Goal: Task Accomplishment & Management: Use online tool/utility

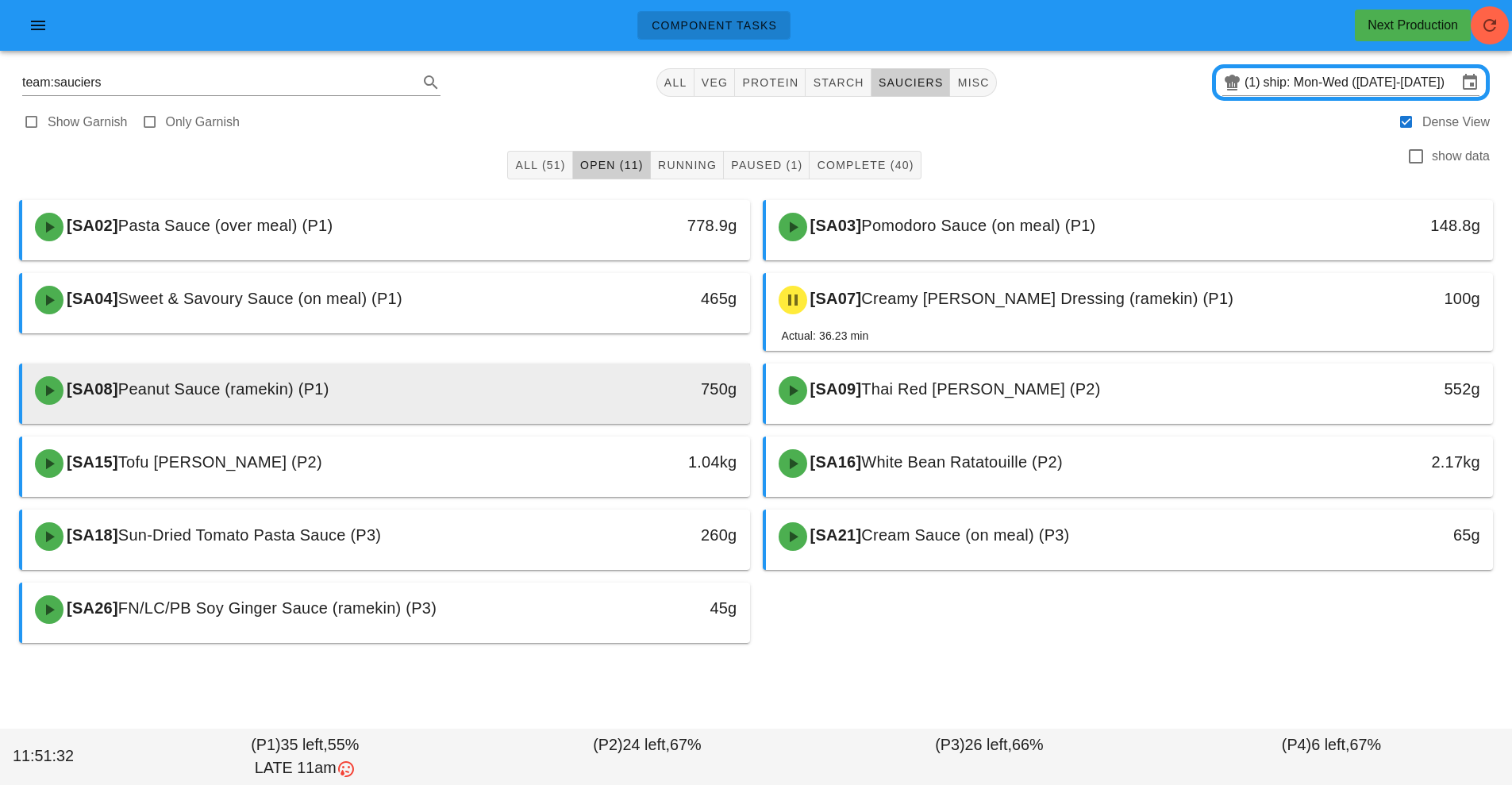
click at [562, 373] on div "[SA08] Peanut Sauce (ramekin) (P1)" at bounding box center [296, 391] width 540 height 48
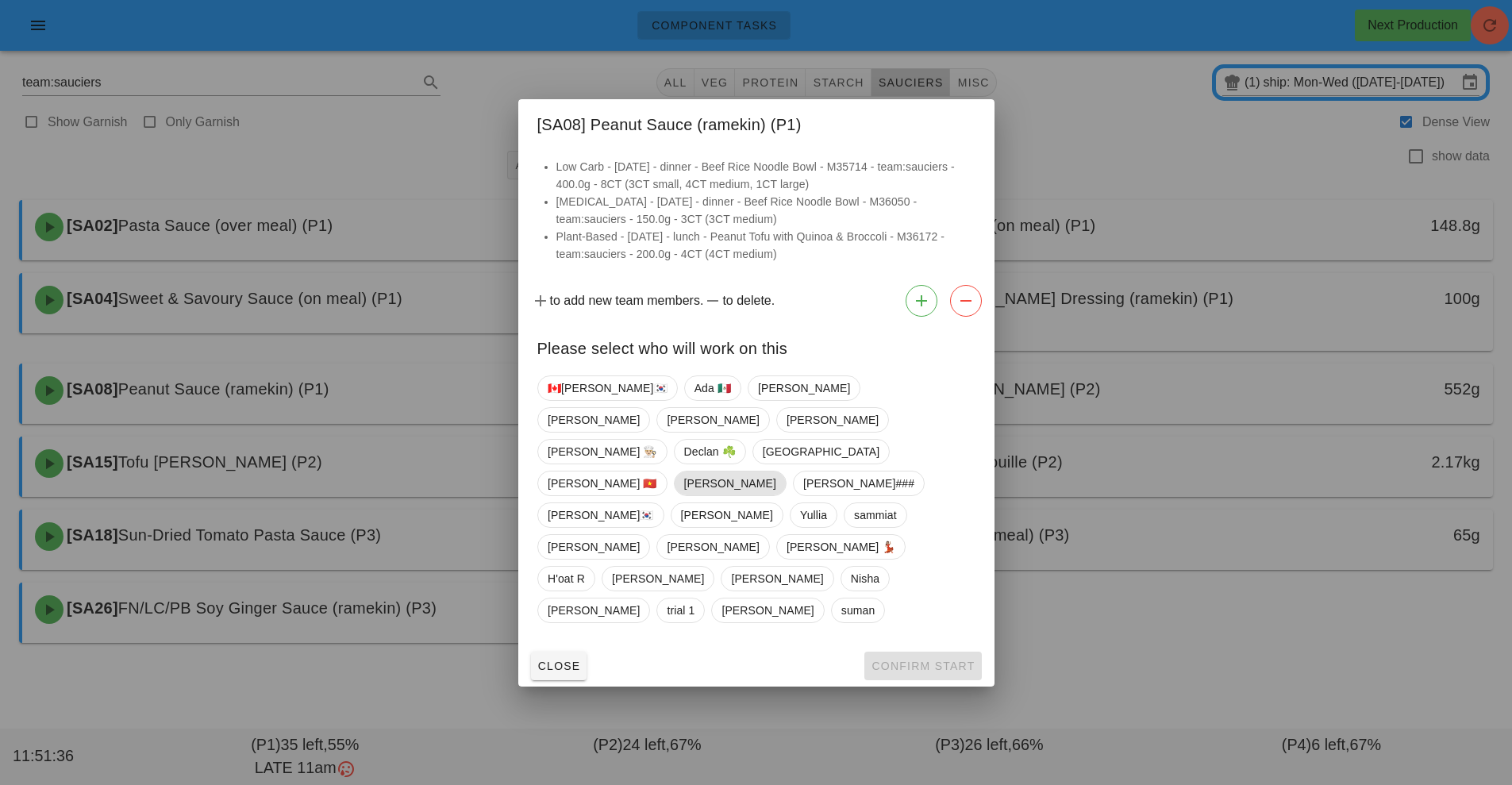
click at [775, 472] on span "[PERSON_NAME]" at bounding box center [729, 483] width 92 height 24
click at [939, 660] on span "Confirm Start" at bounding box center [923, 666] width 104 height 12
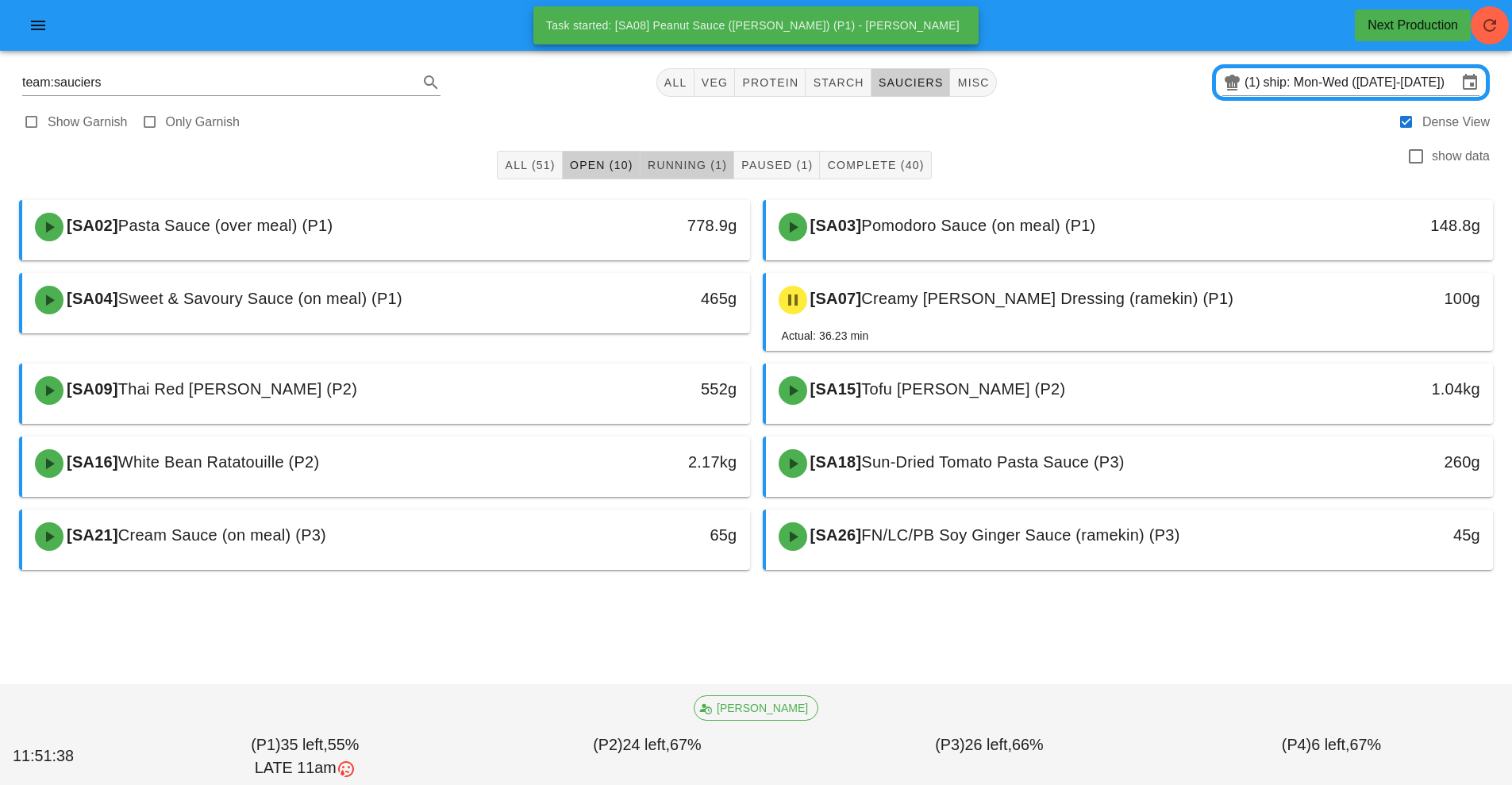
click at [664, 166] on span "Running (1)" at bounding box center [686, 165] width 80 height 12
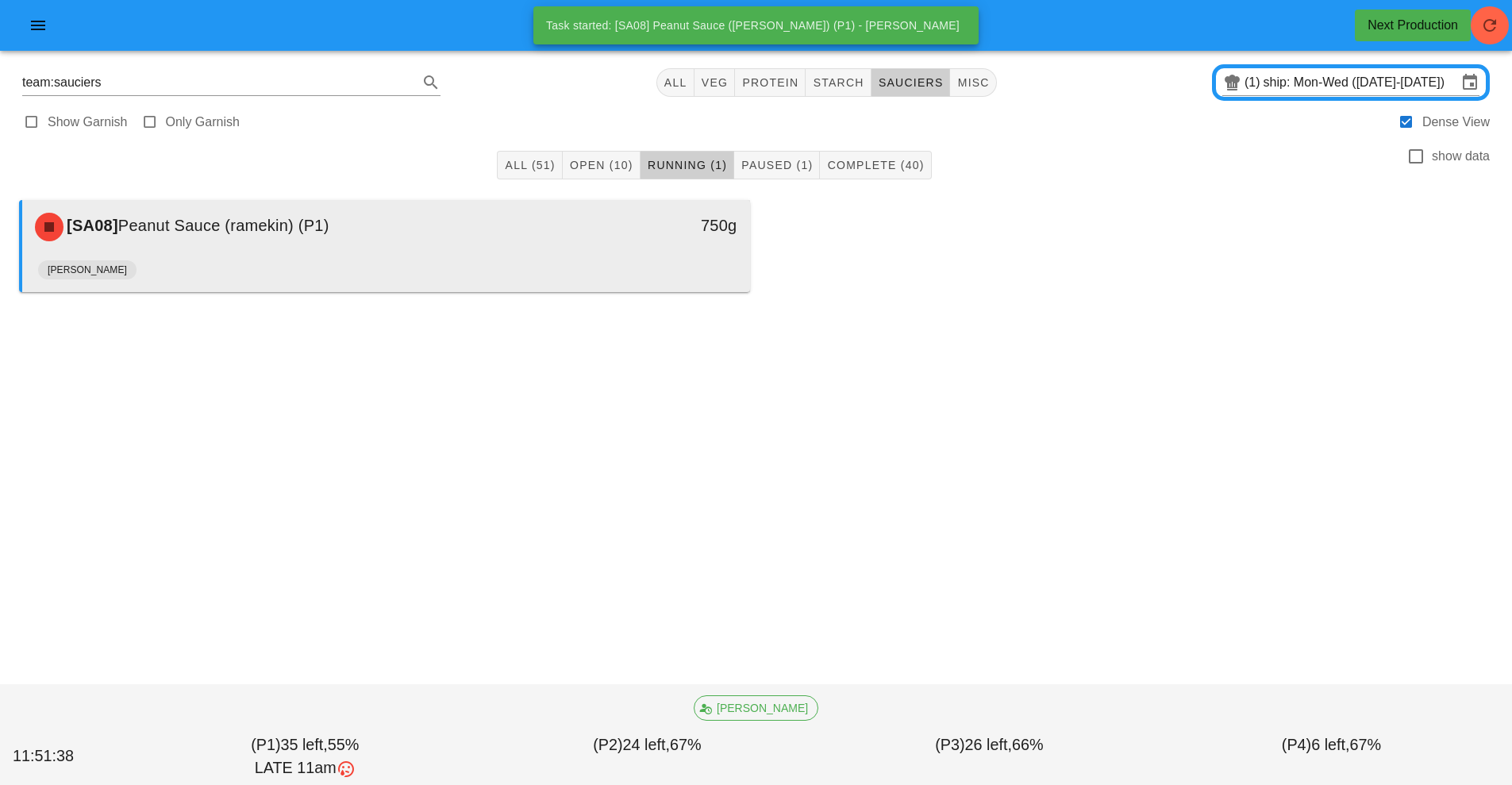
click at [617, 265] on div "[PERSON_NAME]" at bounding box center [385, 273] width 696 height 38
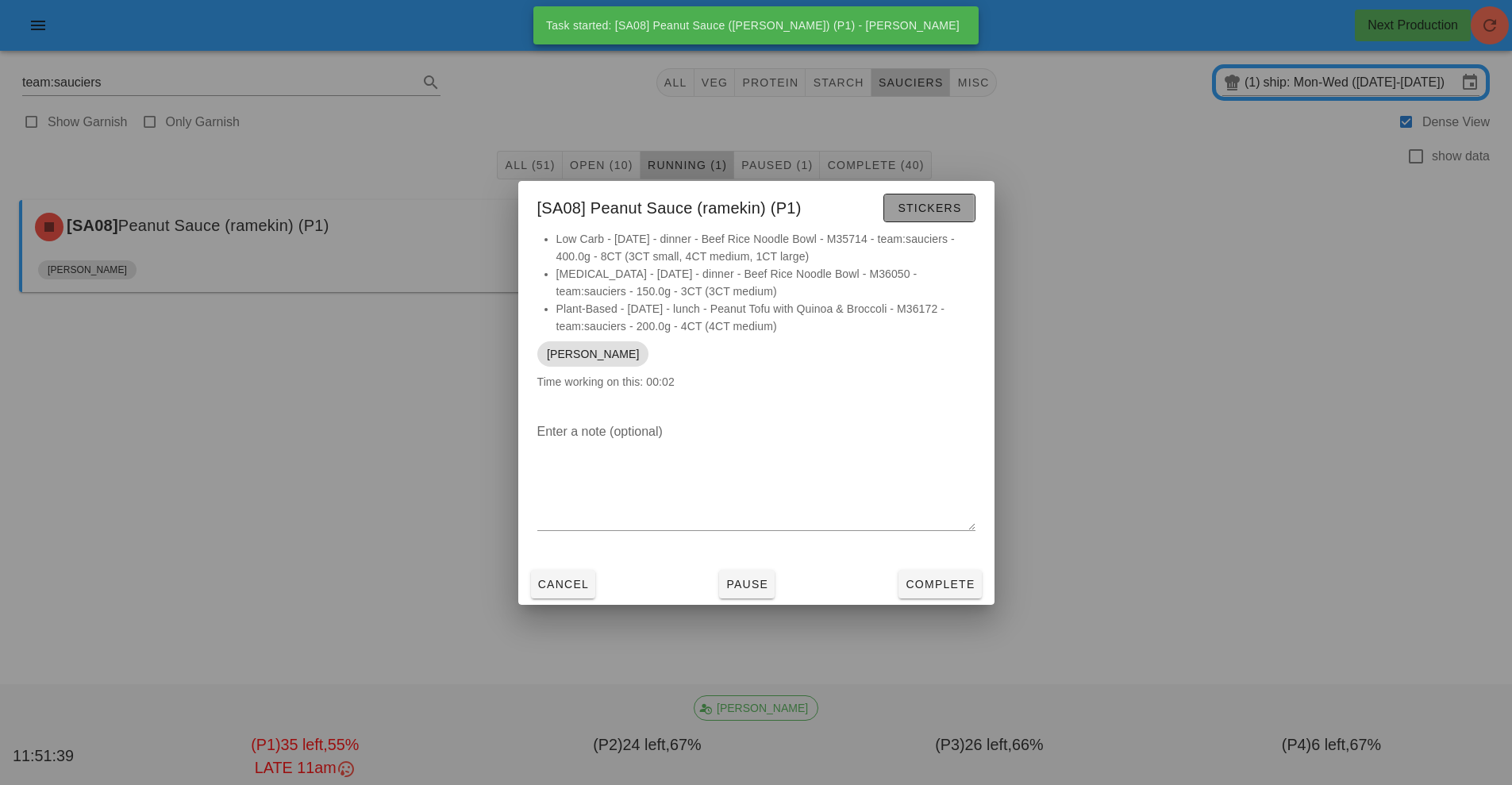
click at [913, 210] on span "Stickers" at bounding box center [928, 208] width 64 height 12
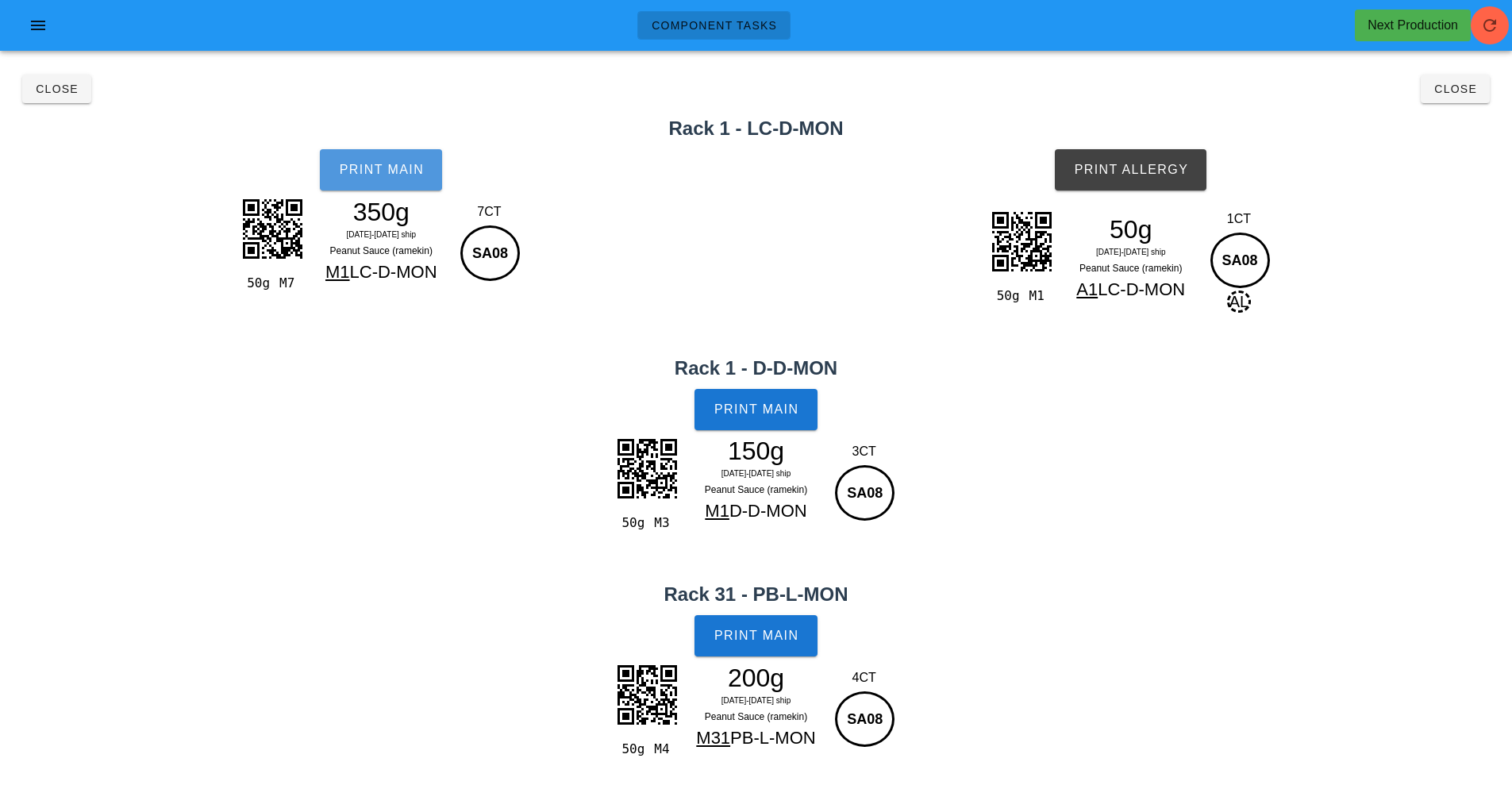
click at [401, 182] on button "Print Main" at bounding box center [381, 170] width 122 height 41
click at [762, 398] on button "Print Main" at bounding box center [755, 409] width 122 height 41
click at [774, 645] on button "Print Main" at bounding box center [755, 635] width 122 height 41
click at [1117, 165] on span "Print Allergy" at bounding box center [1130, 170] width 115 height 14
click at [1452, 87] on span "Close" at bounding box center [1455, 89] width 44 height 12
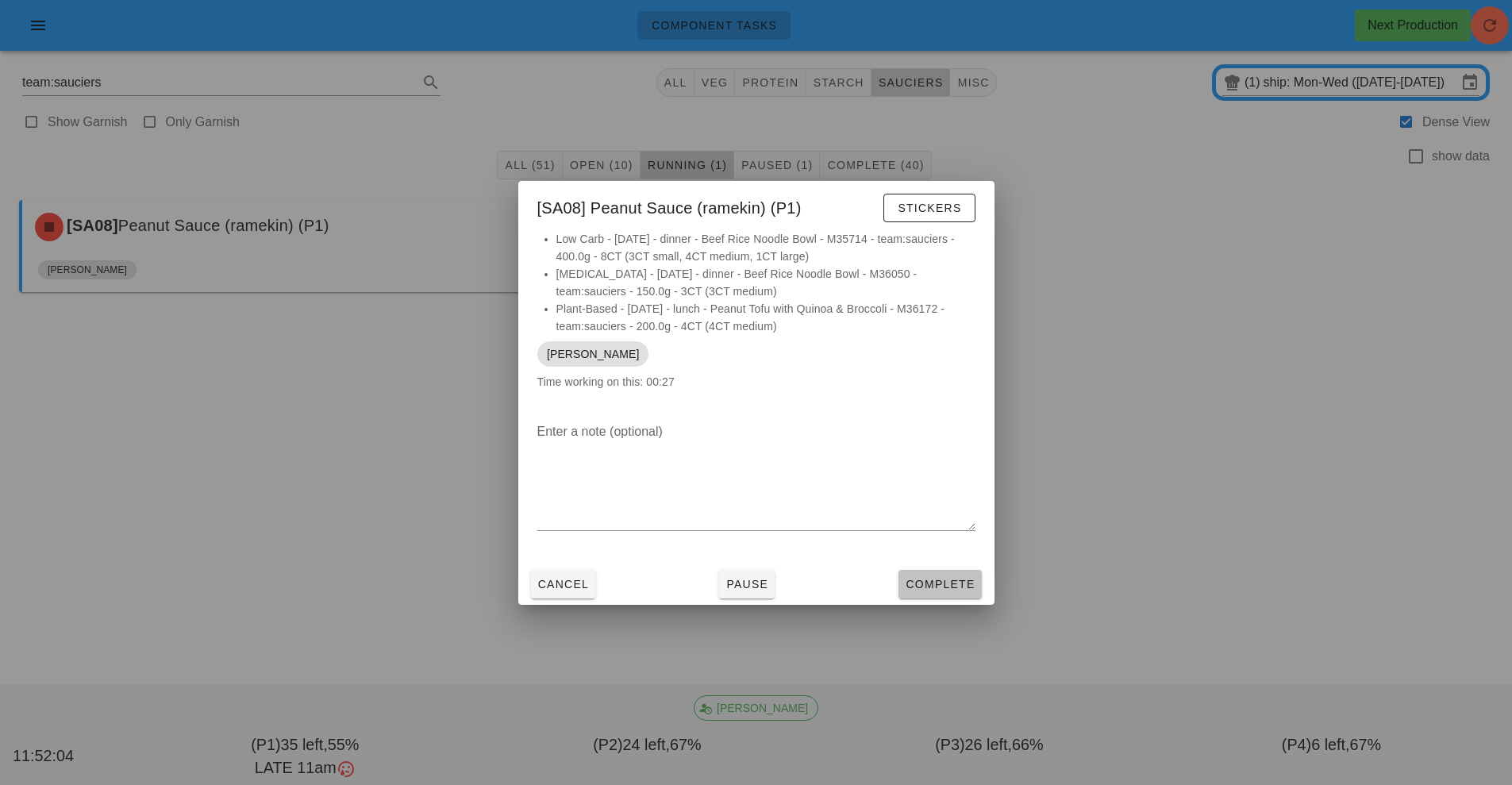
click at [919, 572] on button "Complete" at bounding box center [939, 584] width 83 height 28
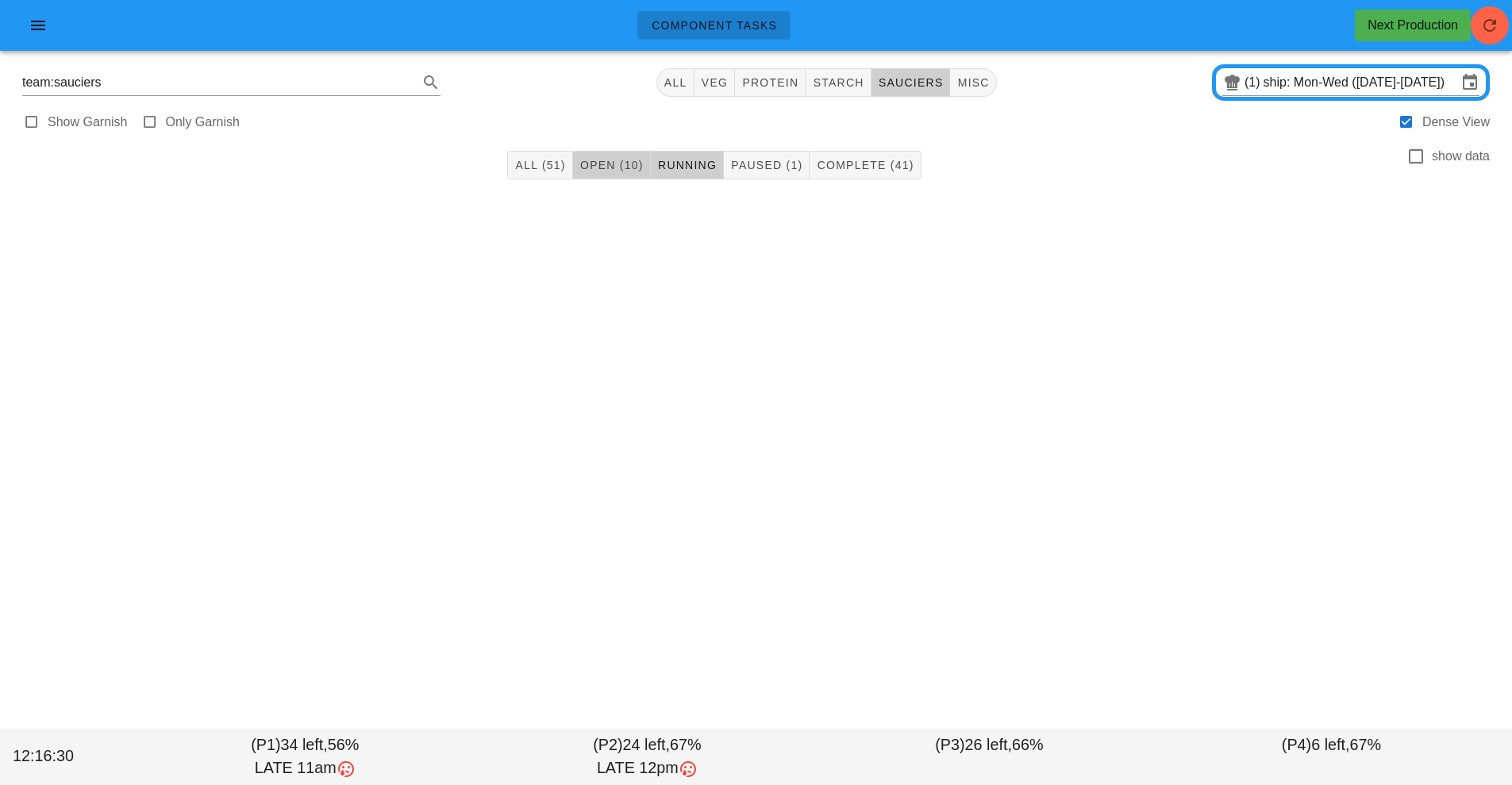
click at [621, 161] on span "Open (10)" at bounding box center [611, 165] width 64 height 12
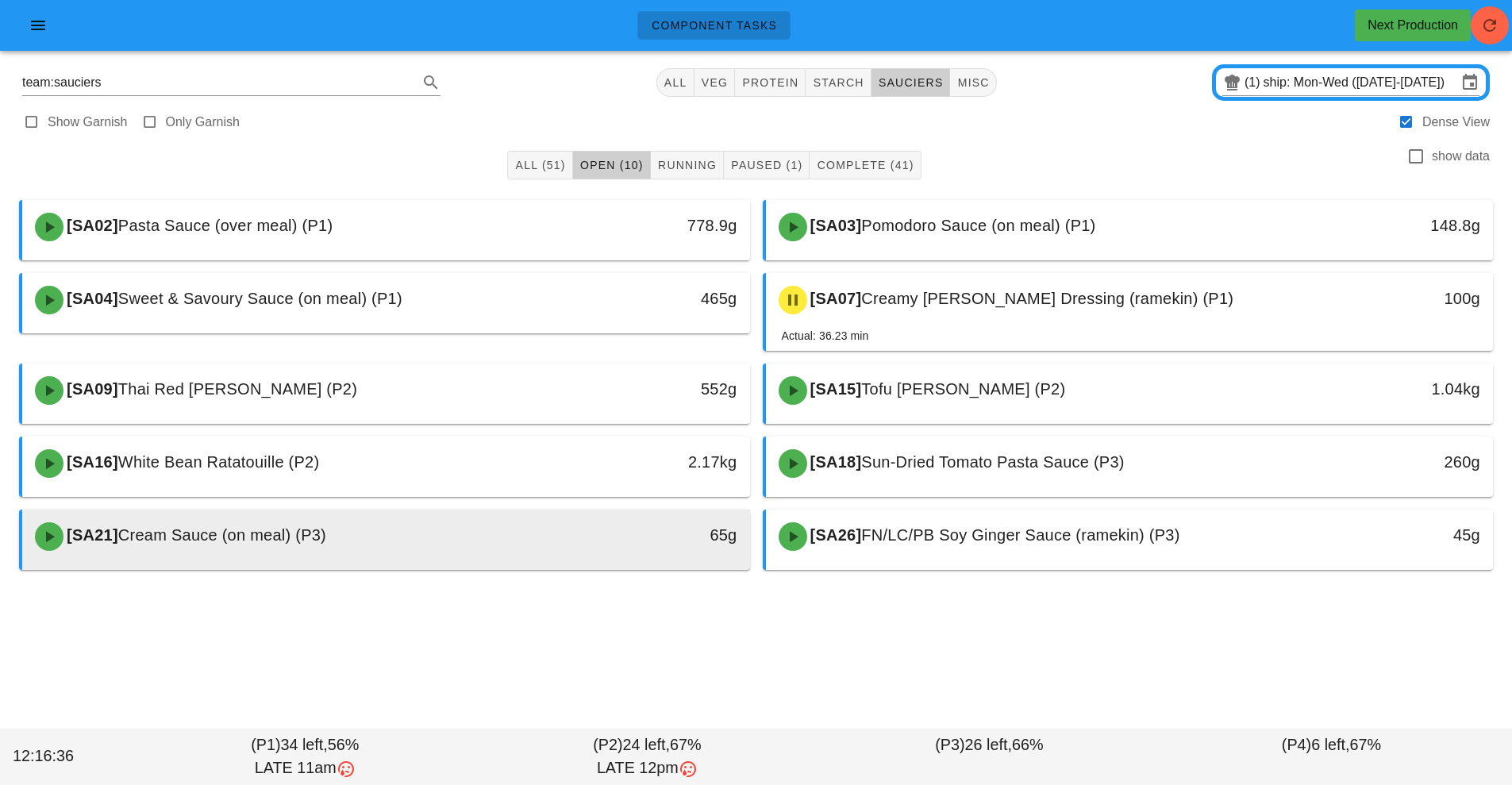
click at [485, 550] on div "[SA21] Cream Sauce (on meal) (P3)" at bounding box center [296, 537] width 540 height 48
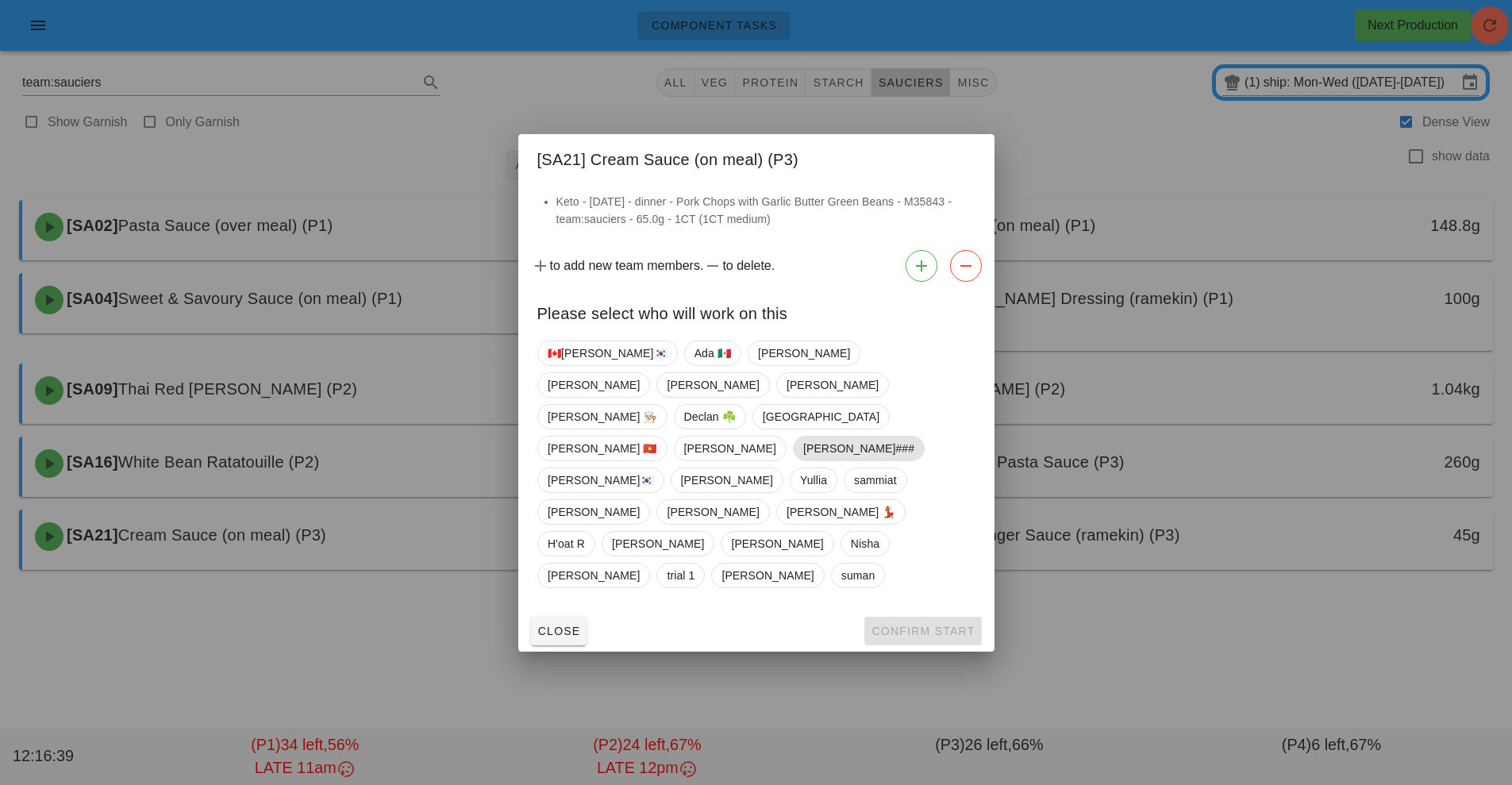
click at [913, 437] on span "[PERSON_NAME]###" at bounding box center [858, 448] width 111 height 24
click at [927, 625] on span "Confirm Start" at bounding box center [923, 631] width 104 height 12
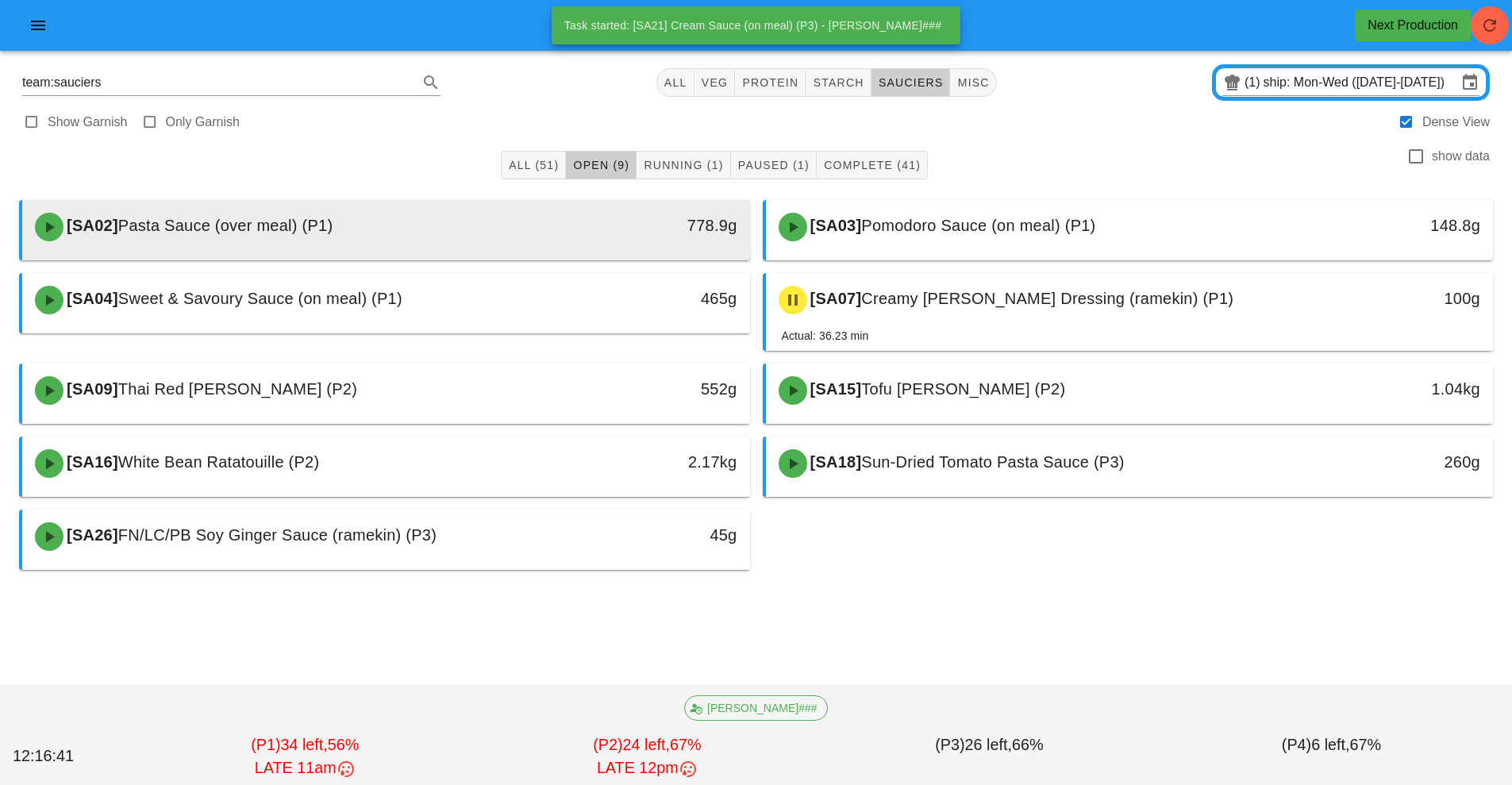
click at [525, 235] on div "[SA02] Pasta Sauce (over meal) (P1)" at bounding box center [296, 227] width 540 height 48
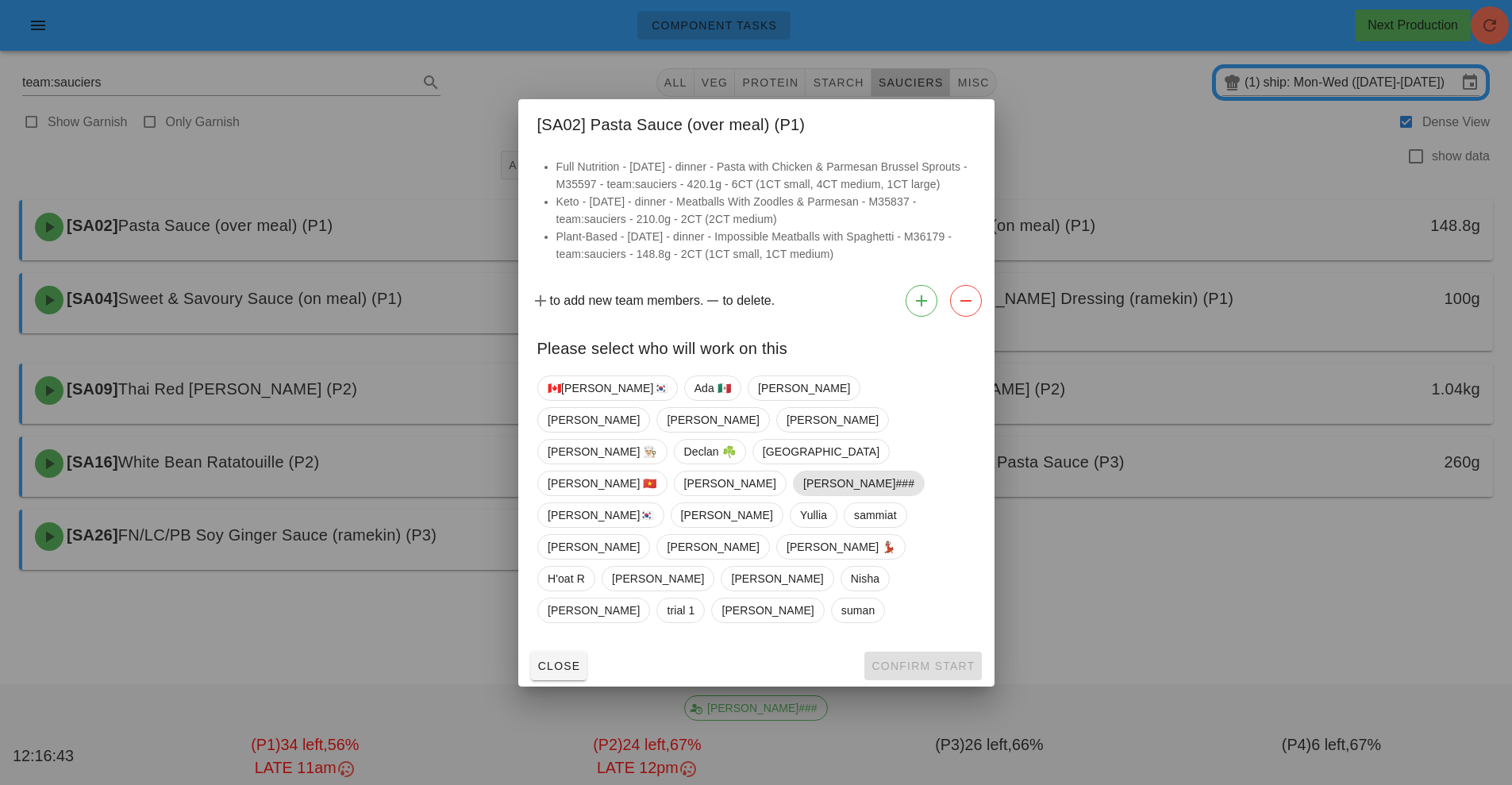
click at [913, 476] on span "[PERSON_NAME]###" at bounding box center [858, 483] width 111 height 24
click at [929, 652] on button "Confirm Start" at bounding box center [922, 666] width 117 height 28
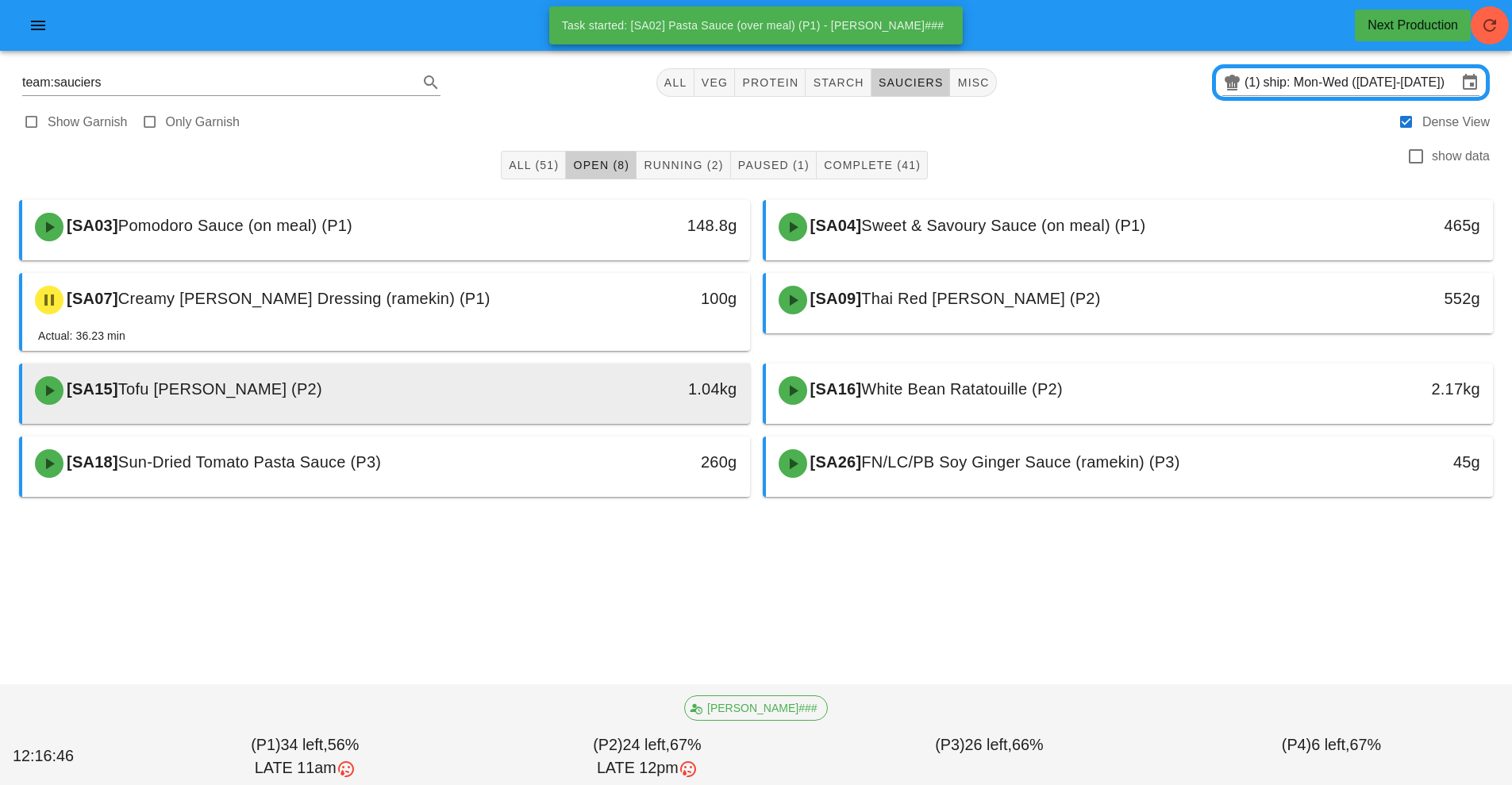
click at [583, 397] on div "1.04kg" at bounding box center [655, 389] width 161 height 26
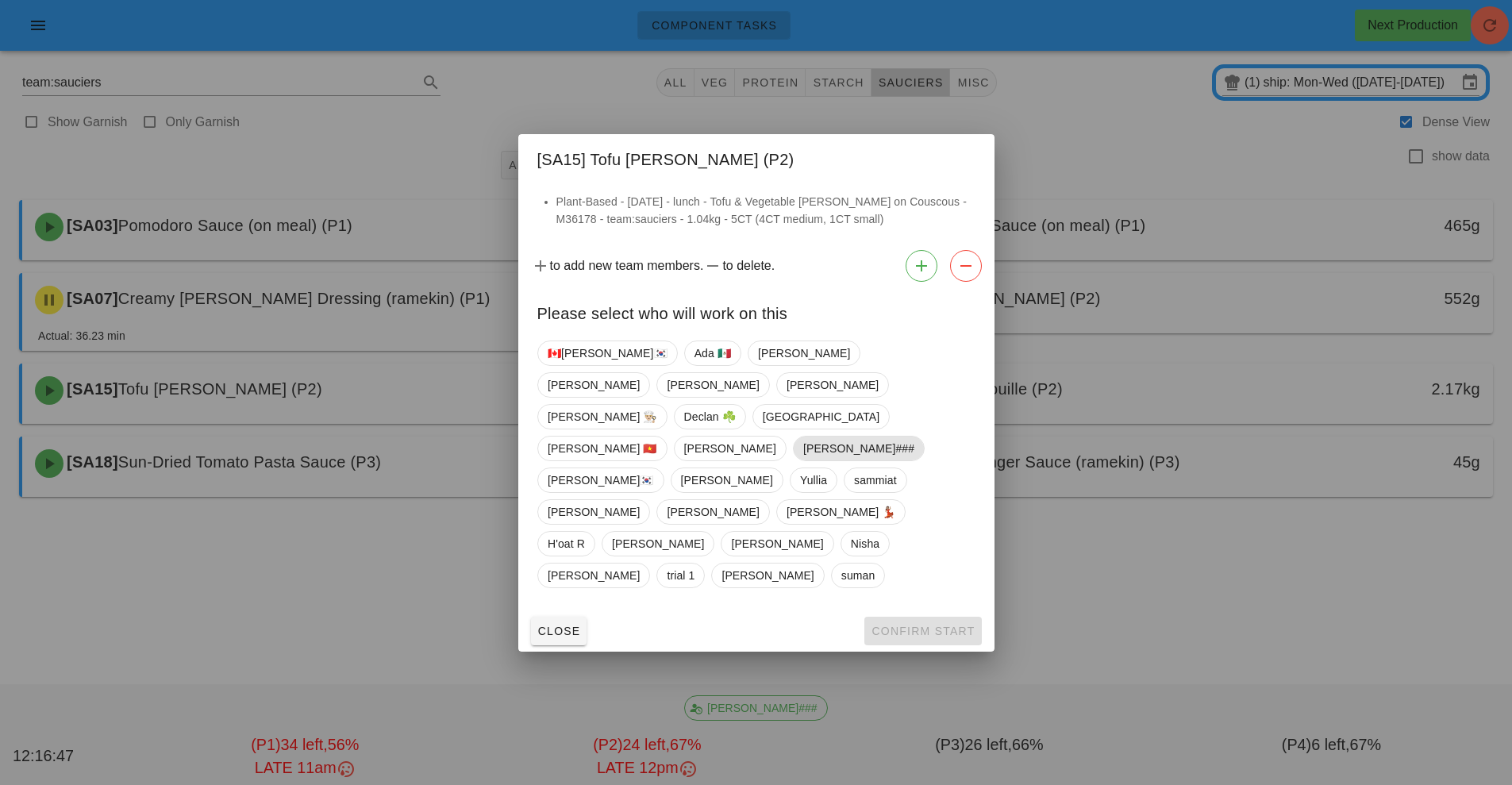
click at [913, 437] on span "[PERSON_NAME]###" at bounding box center [858, 448] width 111 height 24
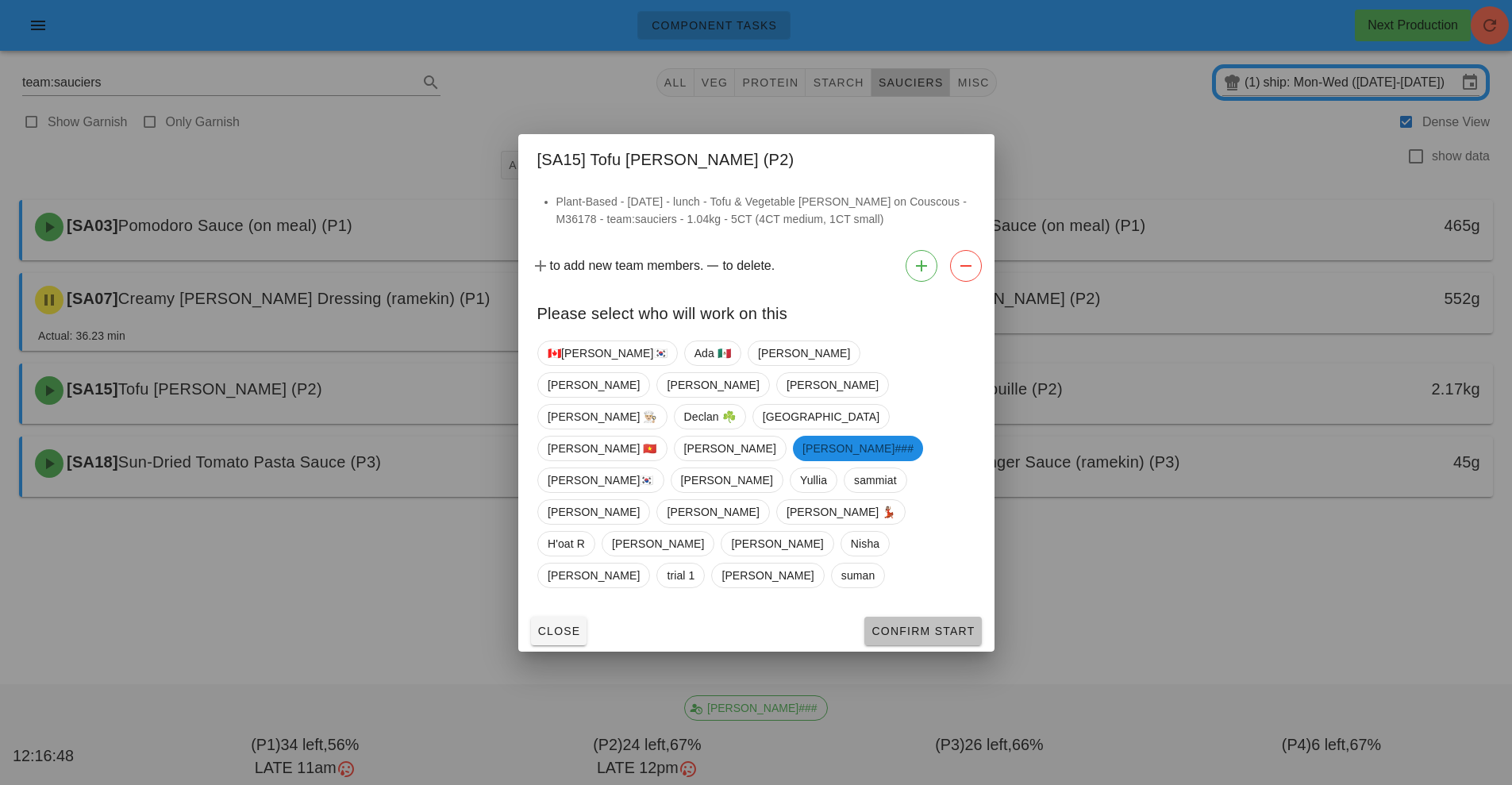
click at [943, 625] on span "Confirm Start" at bounding box center [923, 631] width 104 height 12
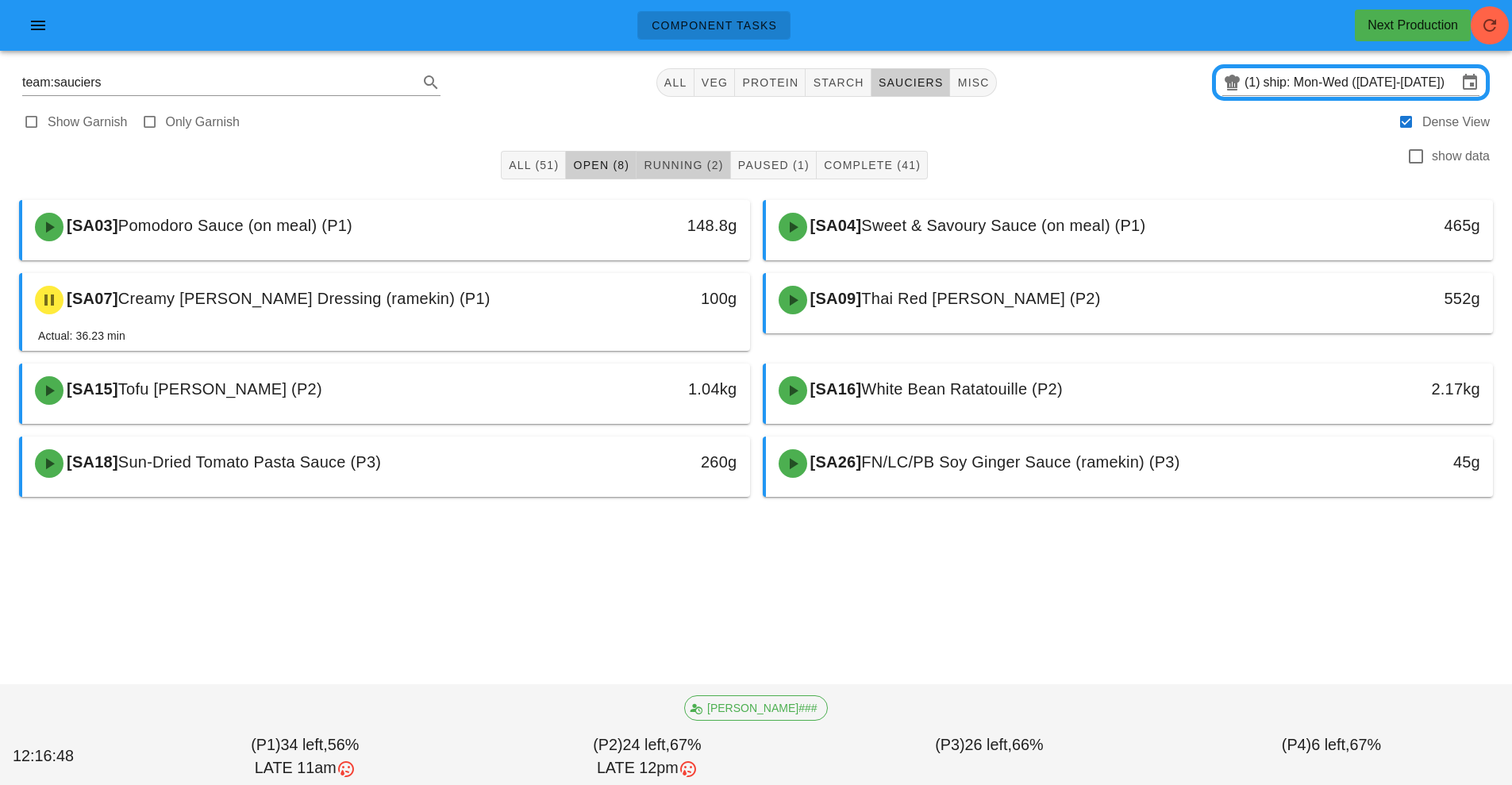
click at [687, 165] on span "Running (2)" at bounding box center [683, 165] width 80 height 12
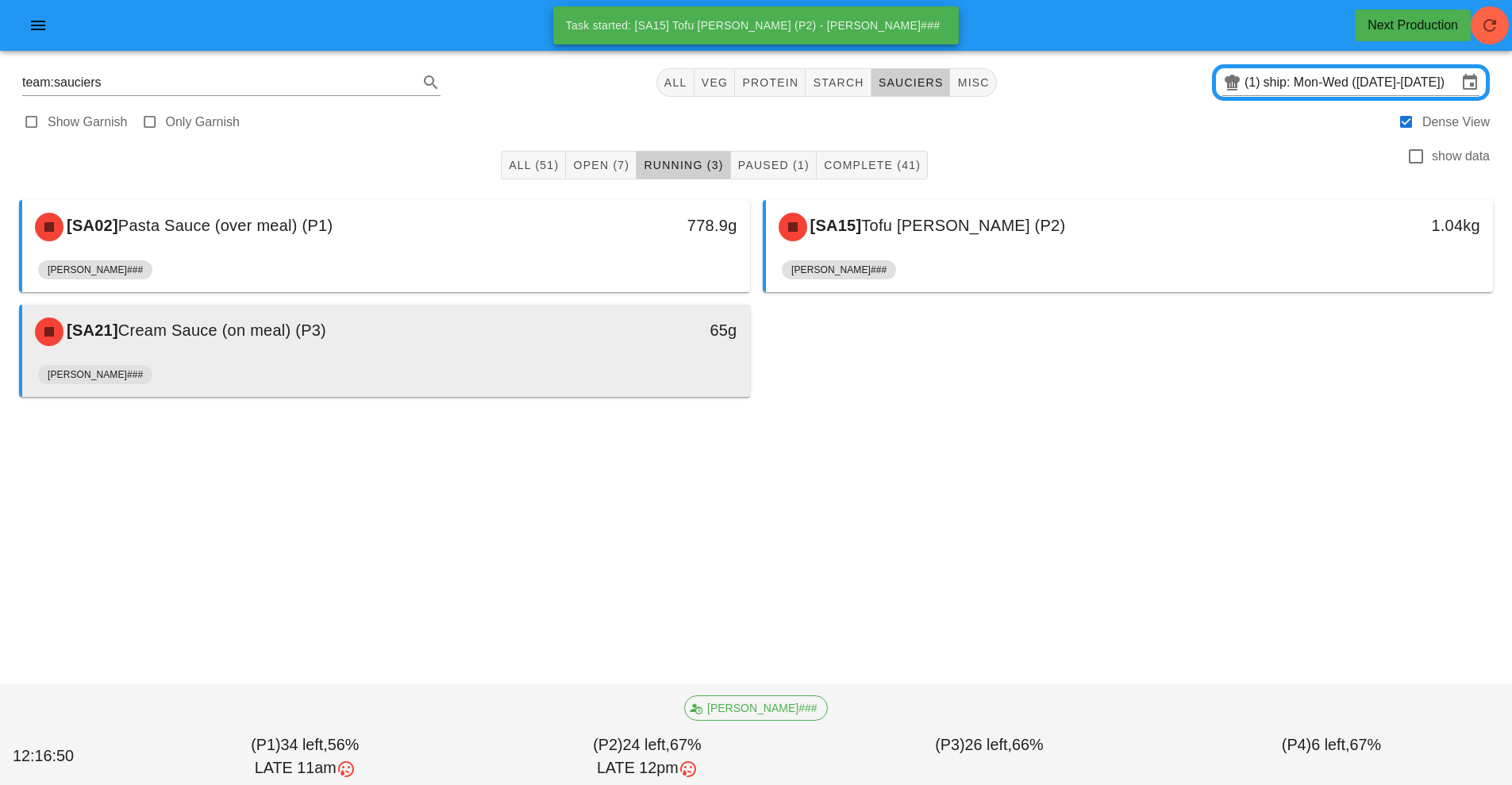
click at [589, 347] on div "65g" at bounding box center [655, 332] width 180 height 48
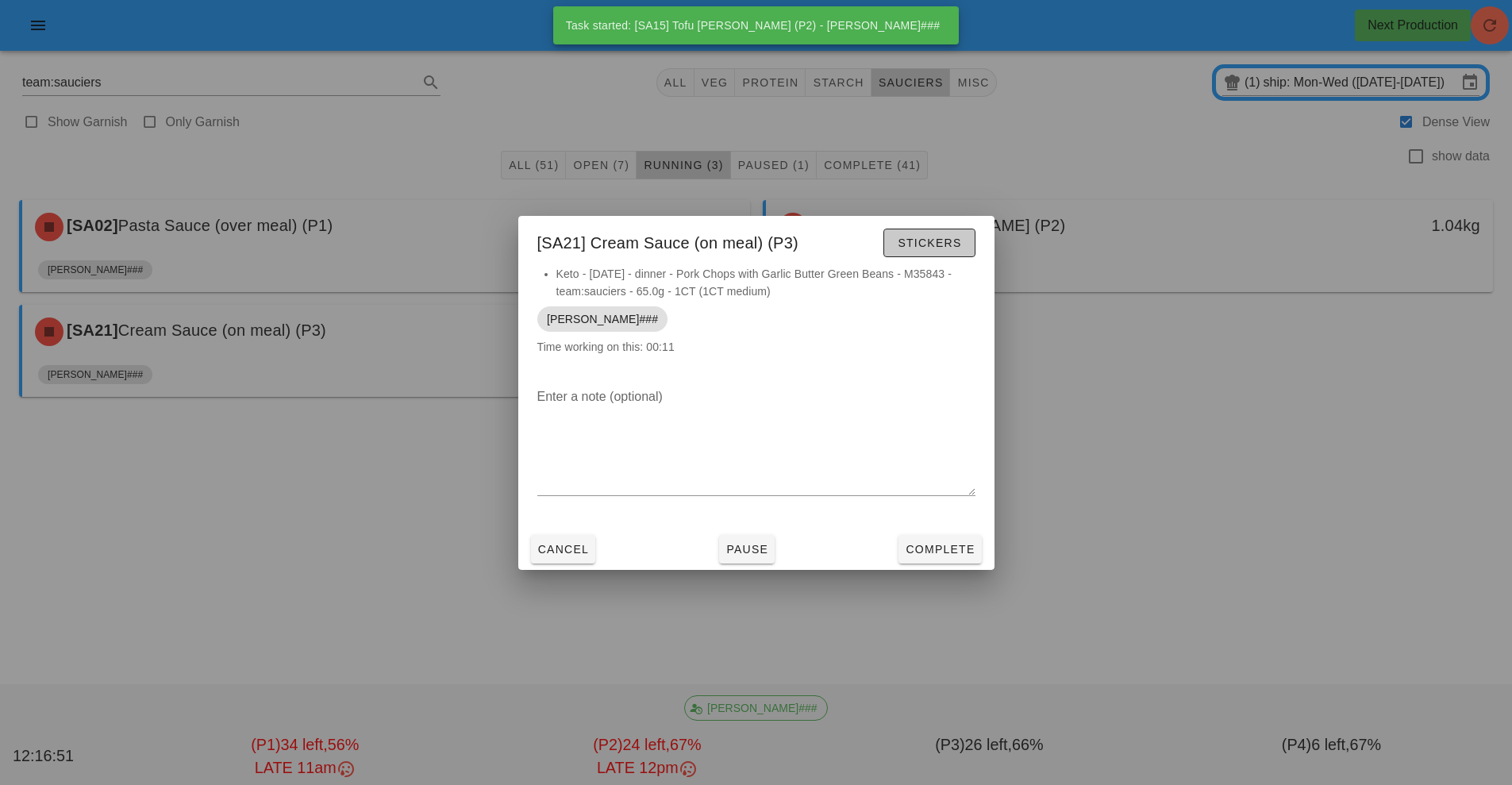
click at [937, 238] on span "Stickers" at bounding box center [928, 243] width 64 height 12
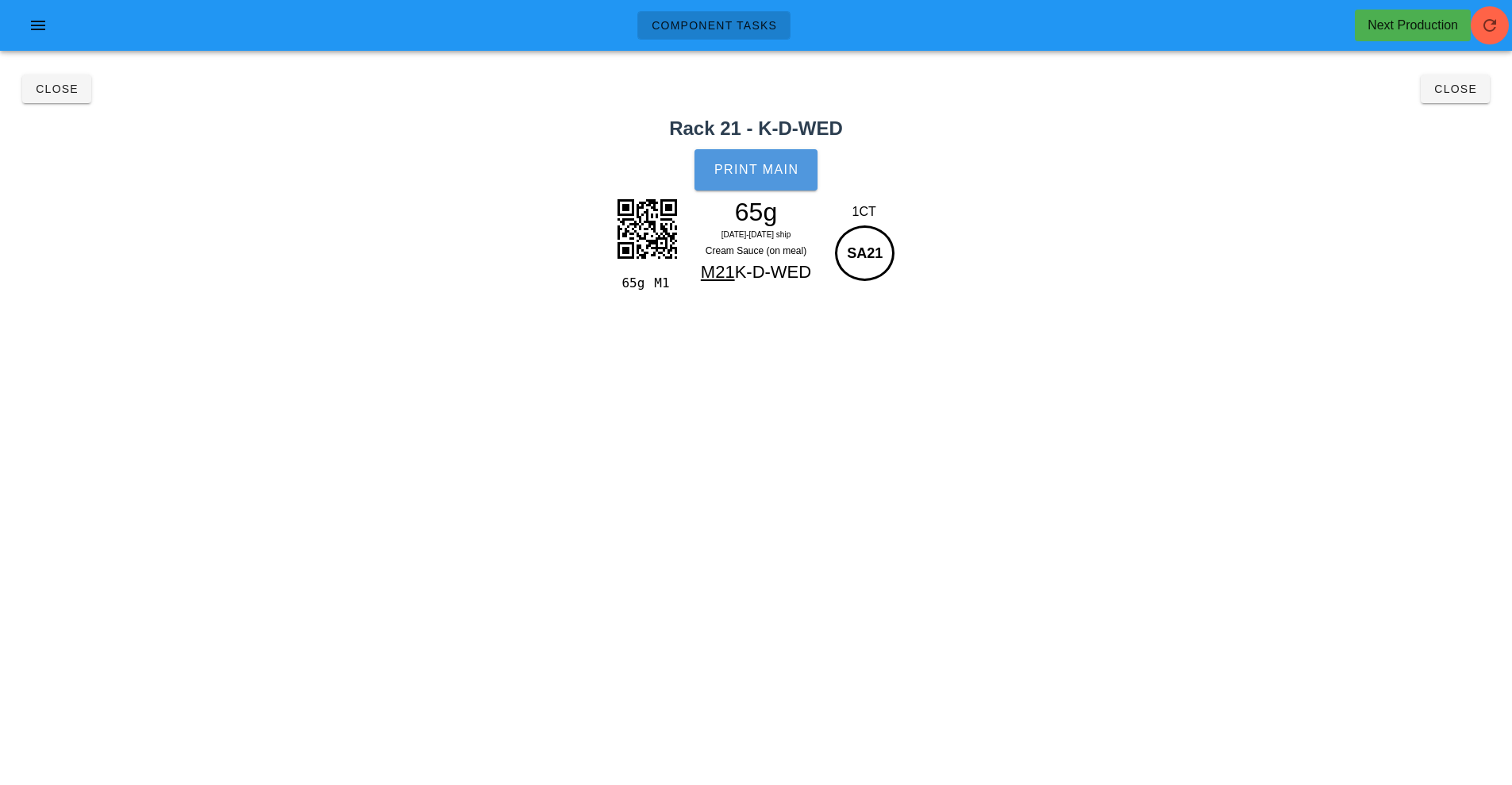
click at [758, 183] on button "Print Main" at bounding box center [755, 170] width 122 height 41
click at [64, 100] on button "Close" at bounding box center [56, 89] width 69 height 28
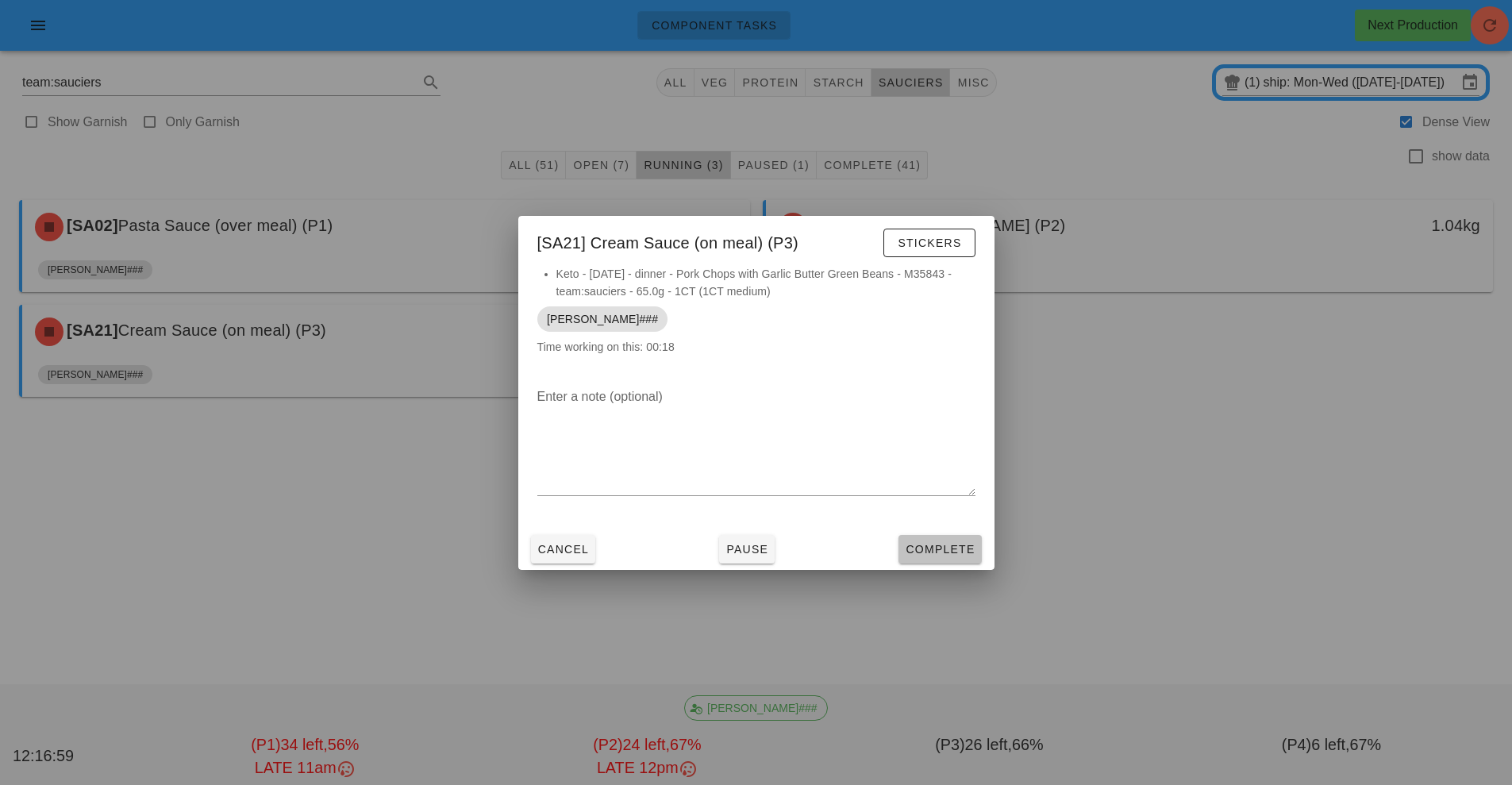
click at [942, 543] on span "Complete" at bounding box center [939, 549] width 69 height 12
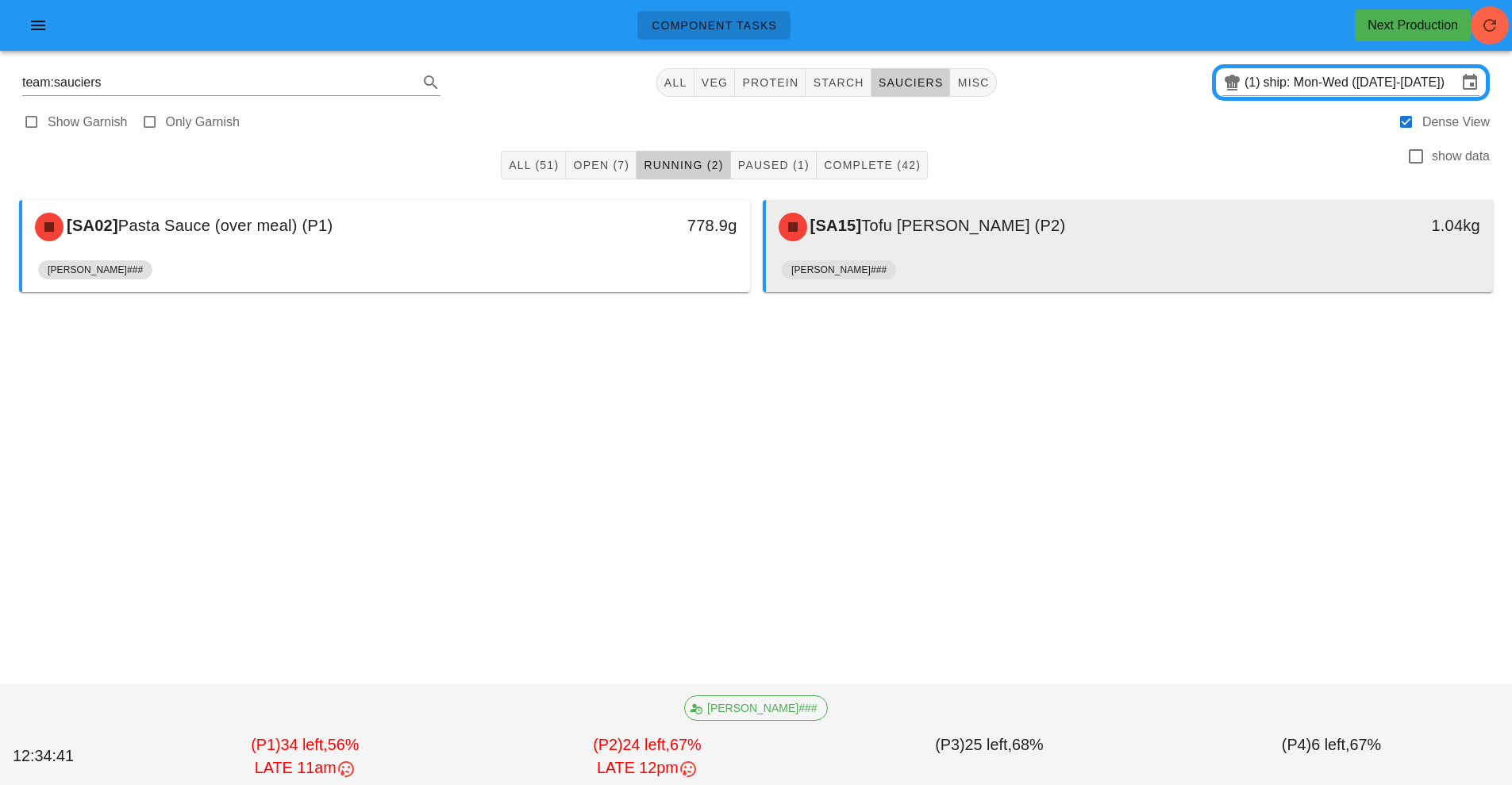
click at [936, 244] on div "[SA15] Tofu [PERSON_NAME] (P2)" at bounding box center [1039, 227] width 540 height 48
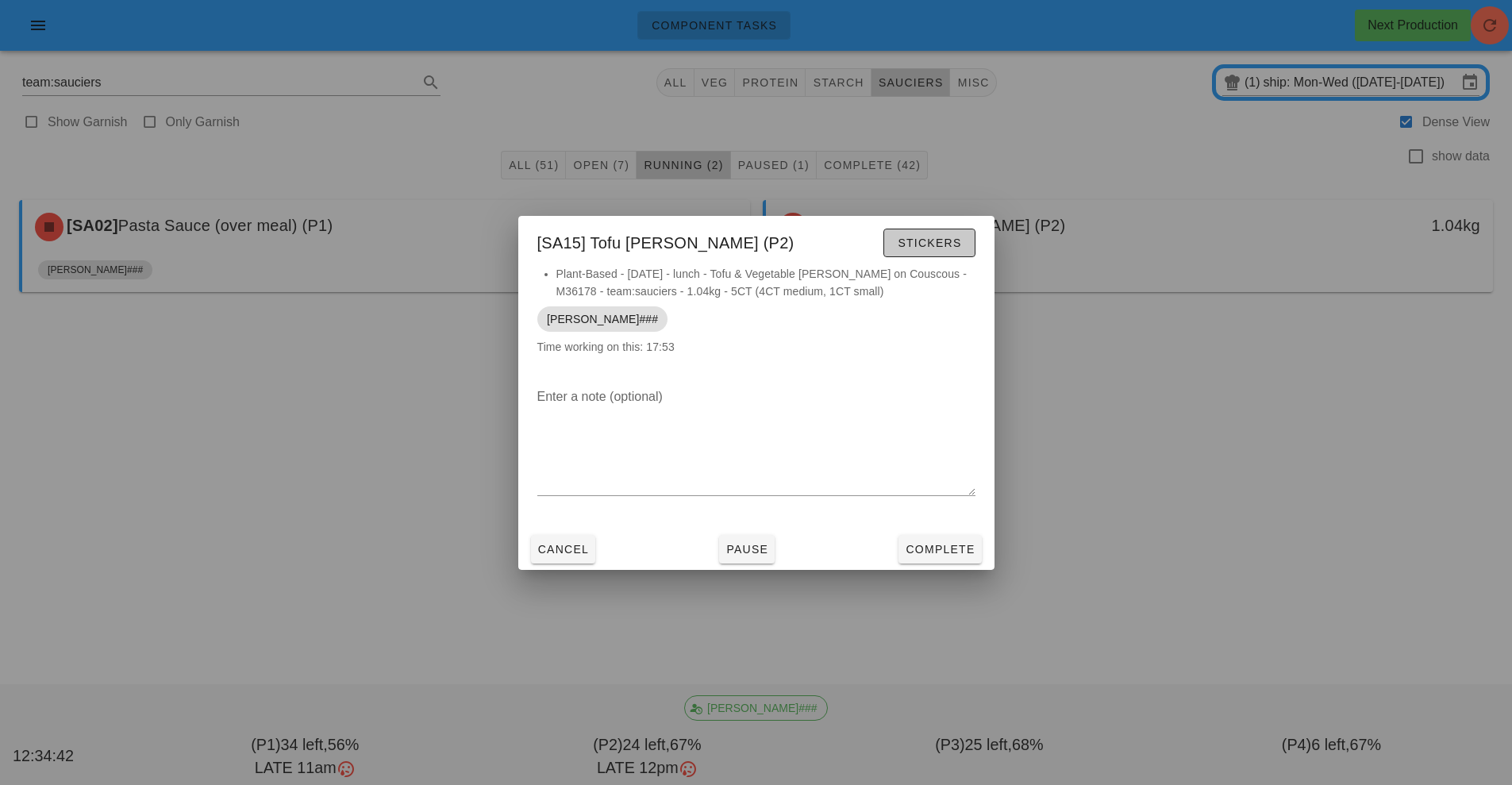
click at [937, 251] on button "Stickers" at bounding box center [929, 243] width 91 height 28
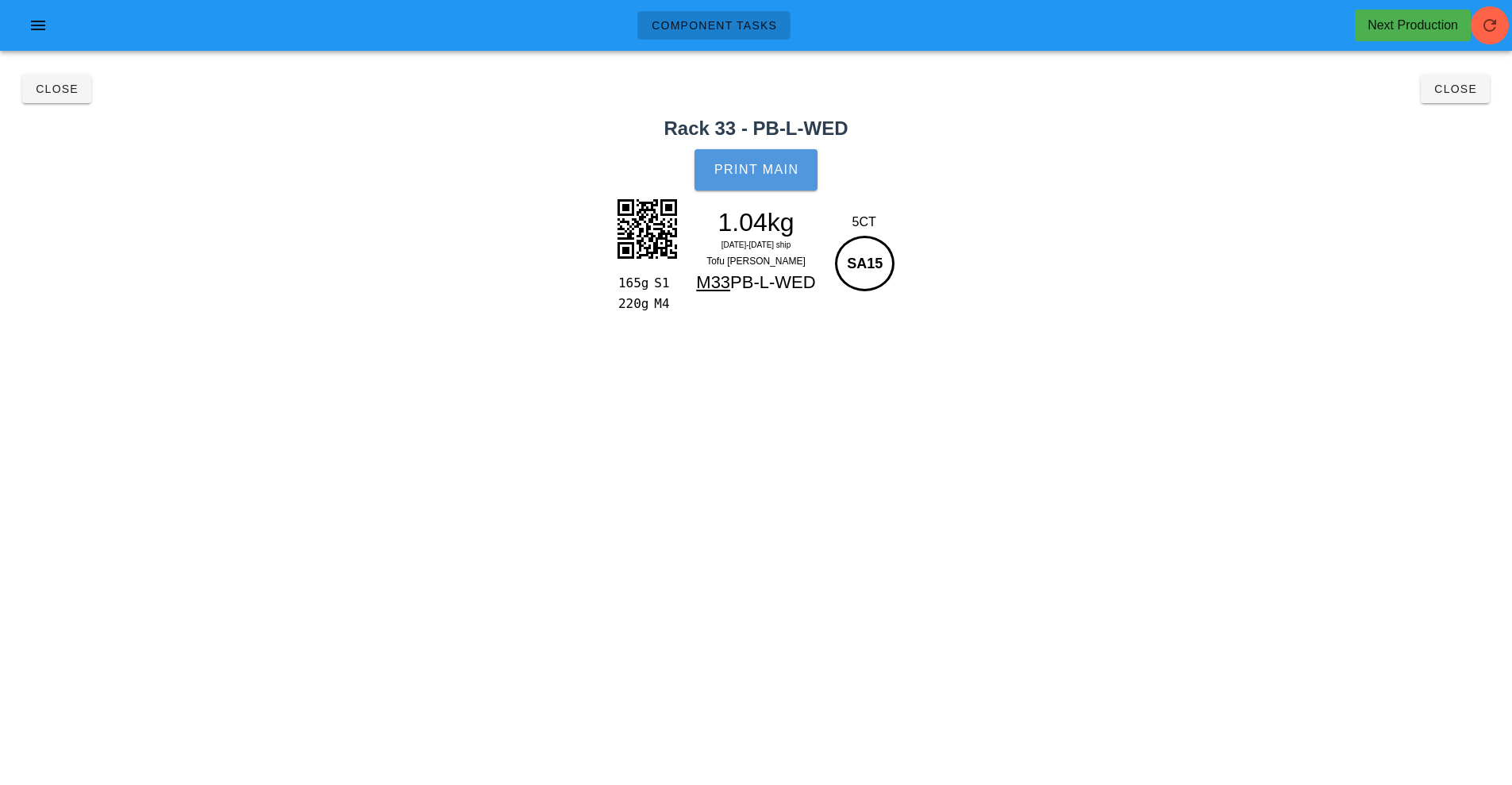
click at [752, 185] on button "Print Main" at bounding box center [755, 170] width 122 height 41
click at [40, 98] on button "Close" at bounding box center [56, 89] width 69 height 28
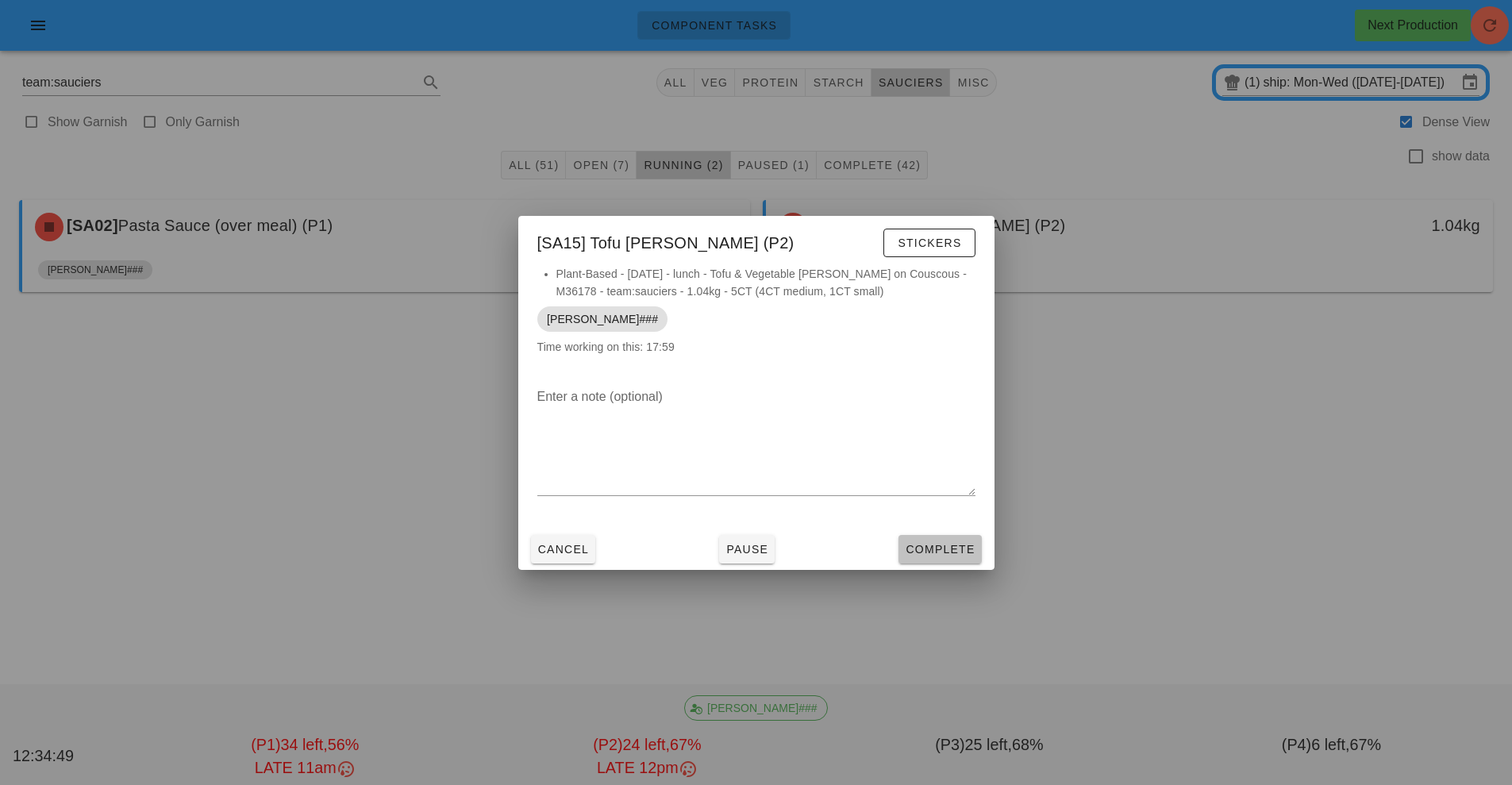
click at [929, 550] on span "Complete" at bounding box center [939, 549] width 69 height 12
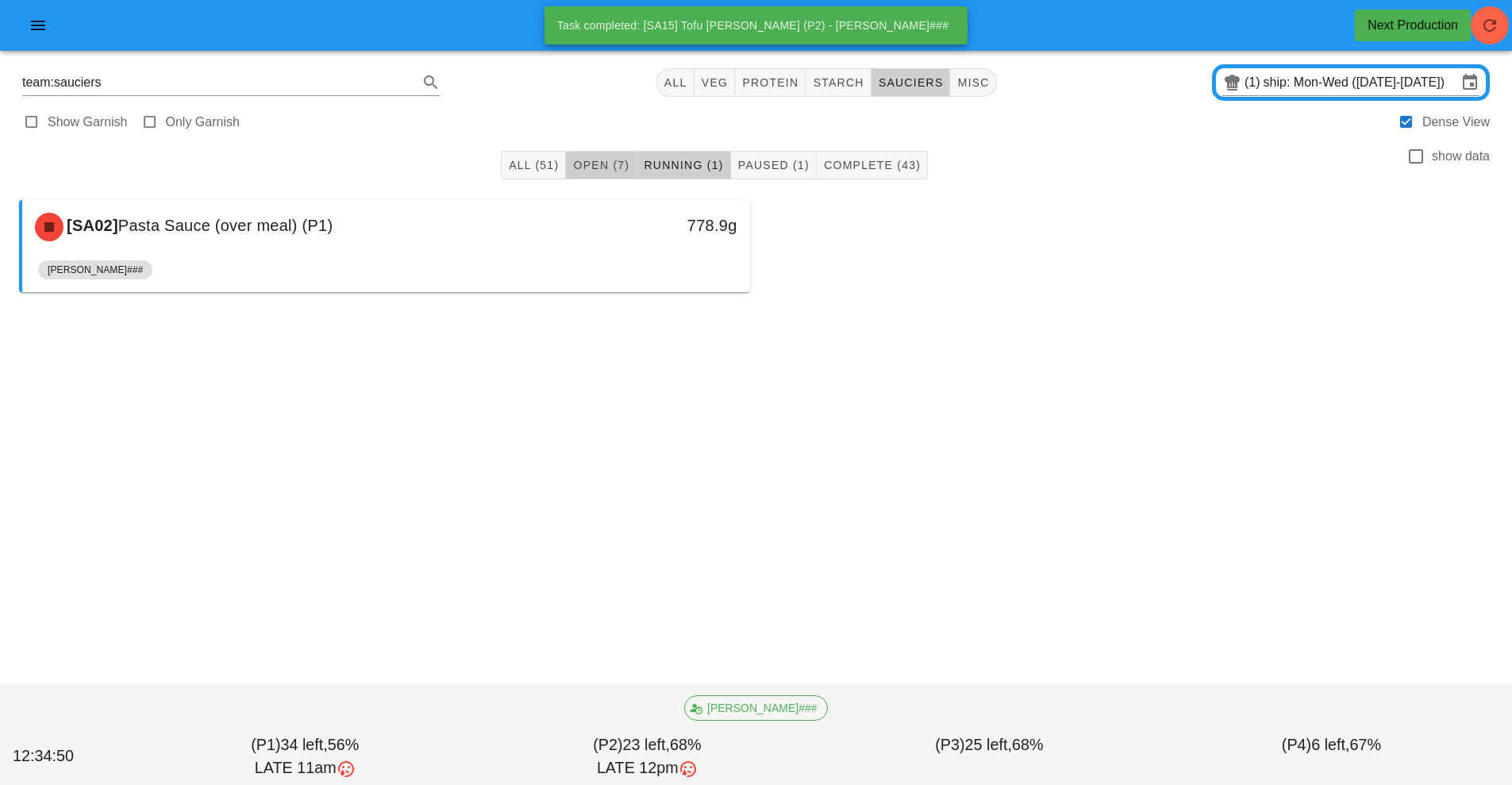
click at [603, 156] on button "Open (7)" at bounding box center [601, 165] width 70 height 28
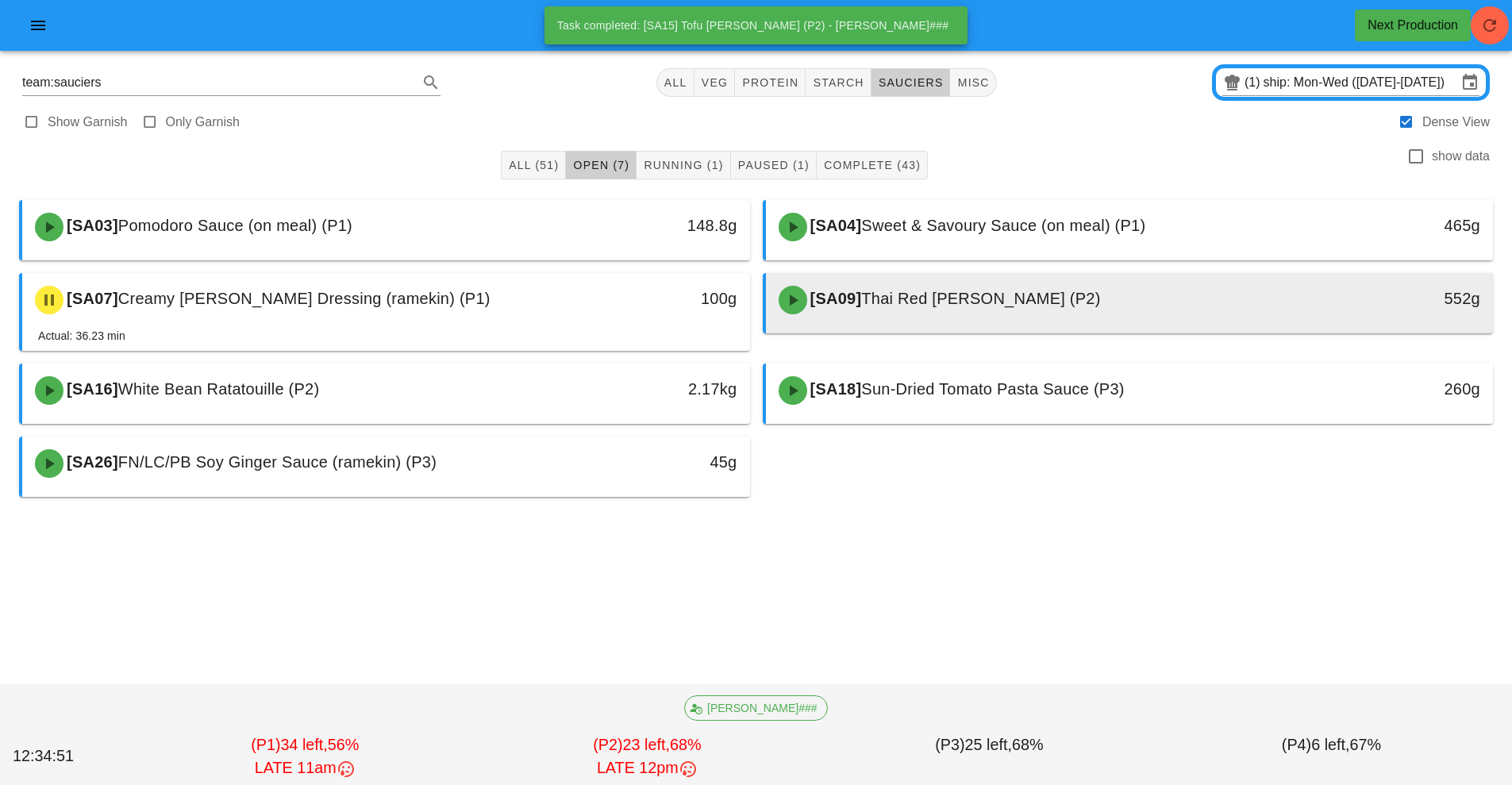
click at [946, 304] on span "Thai Red [PERSON_NAME] (P2)" at bounding box center [981, 298] width 239 height 18
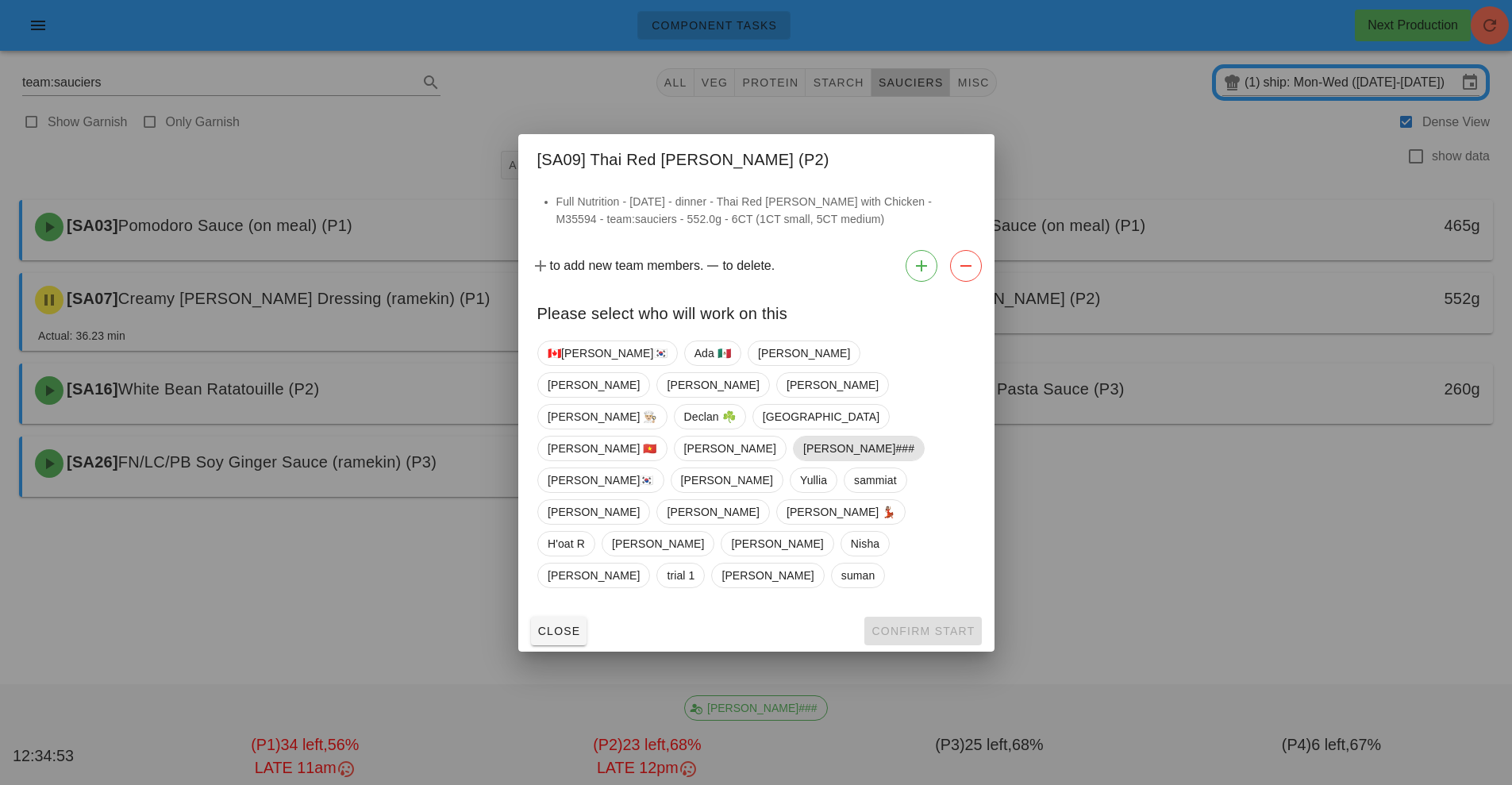
click at [913, 437] on span "[PERSON_NAME]###" at bounding box center [858, 448] width 111 height 24
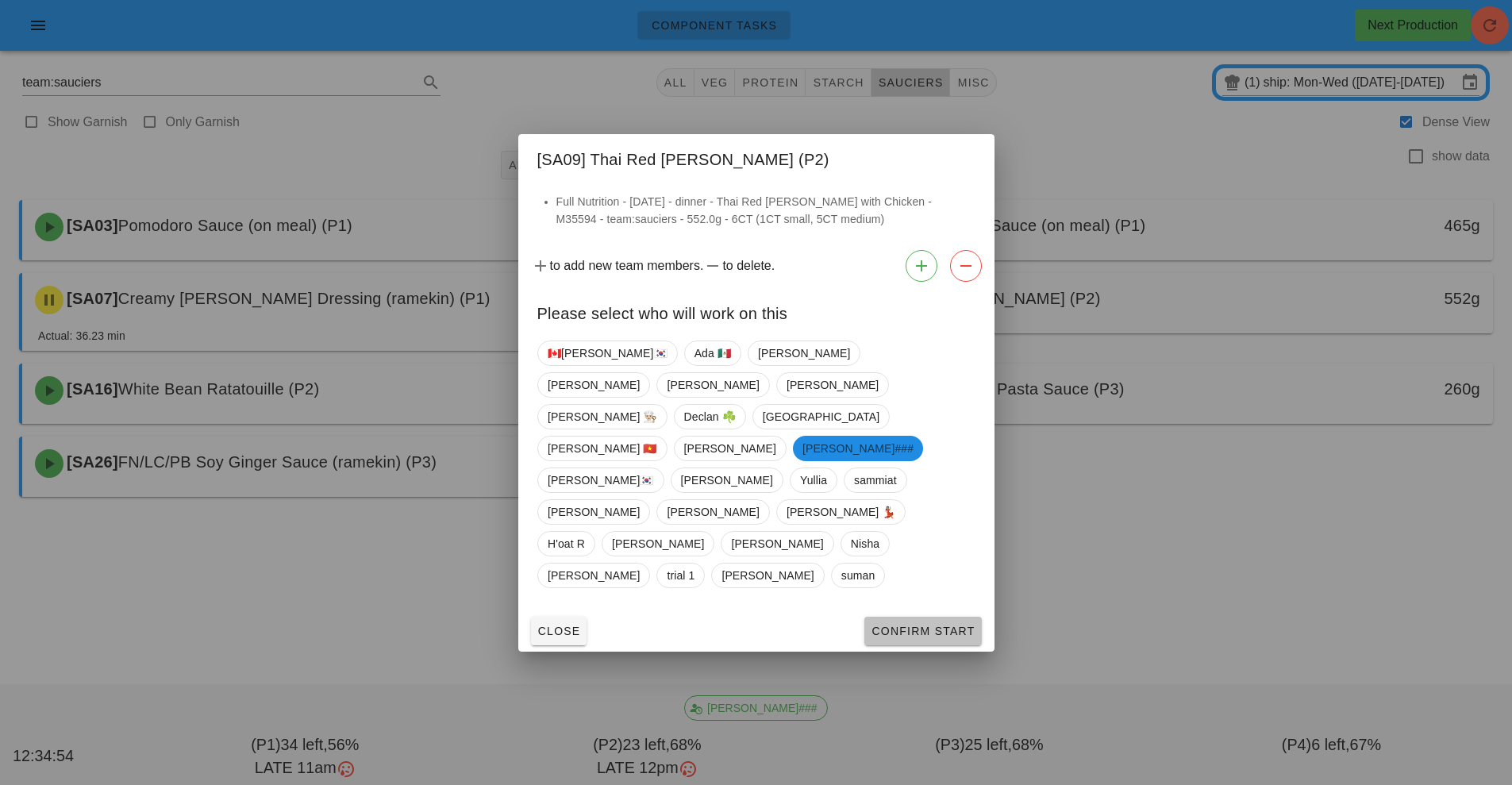
click at [925, 625] on span "Confirm Start" at bounding box center [923, 631] width 104 height 12
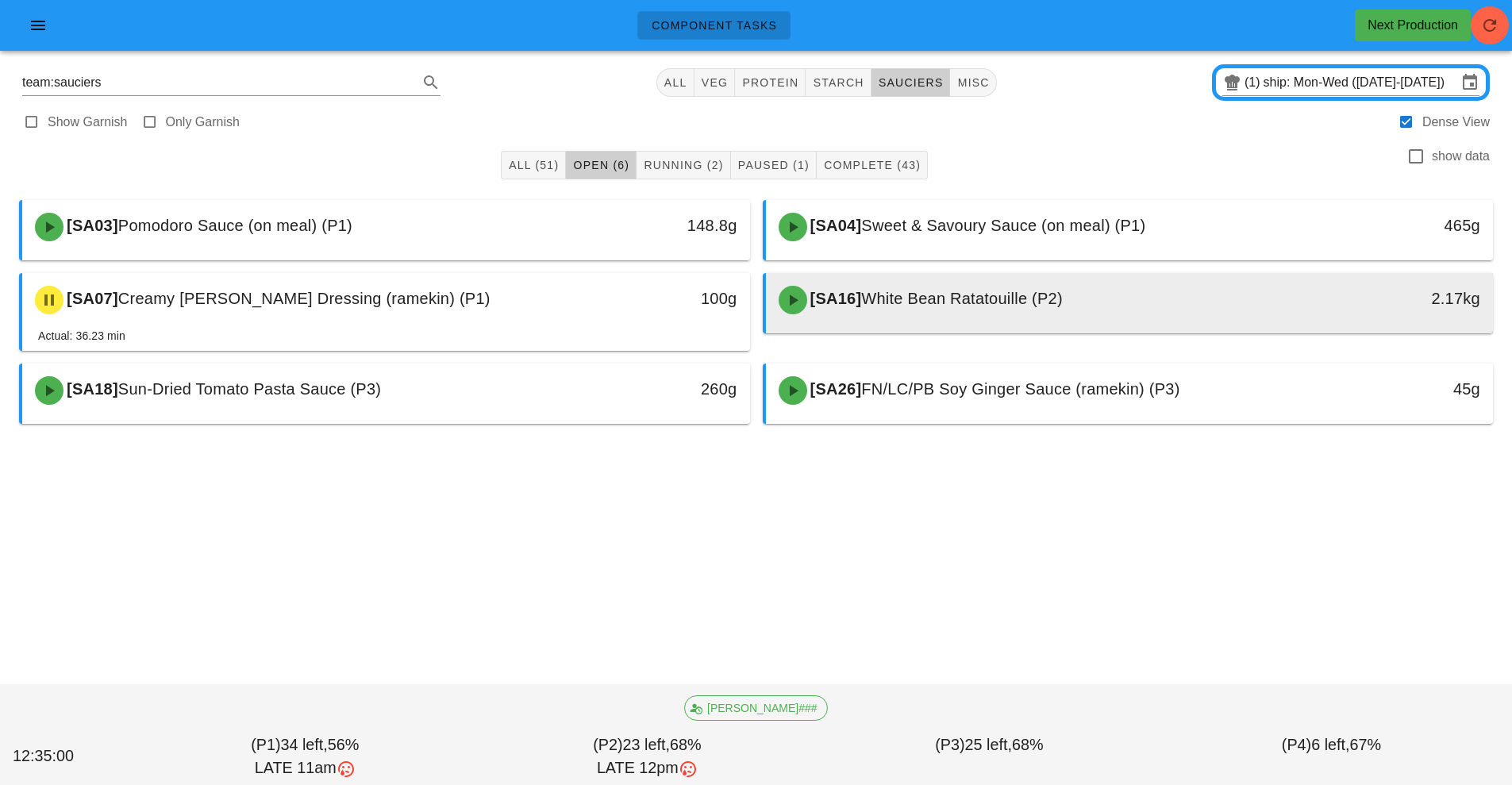
click at [935, 311] on div "[SA16] White Bean Ratatouille (P2)" at bounding box center [1039, 300] width 540 height 48
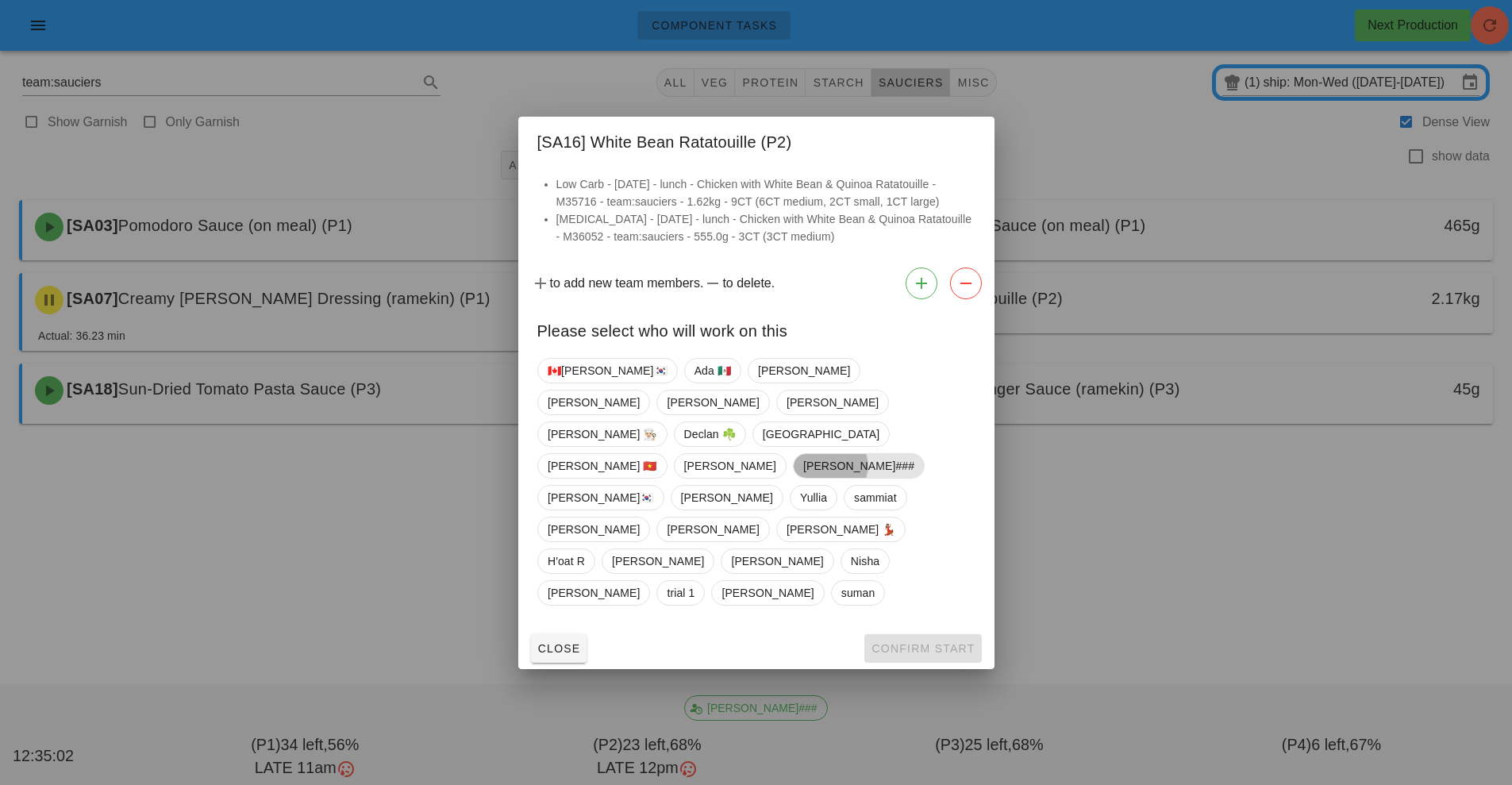
click at [913, 454] on span "[PERSON_NAME]###" at bounding box center [858, 466] width 111 height 24
click at [934, 642] on span "Confirm Start" at bounding box center [923, 649] width 104 height 12
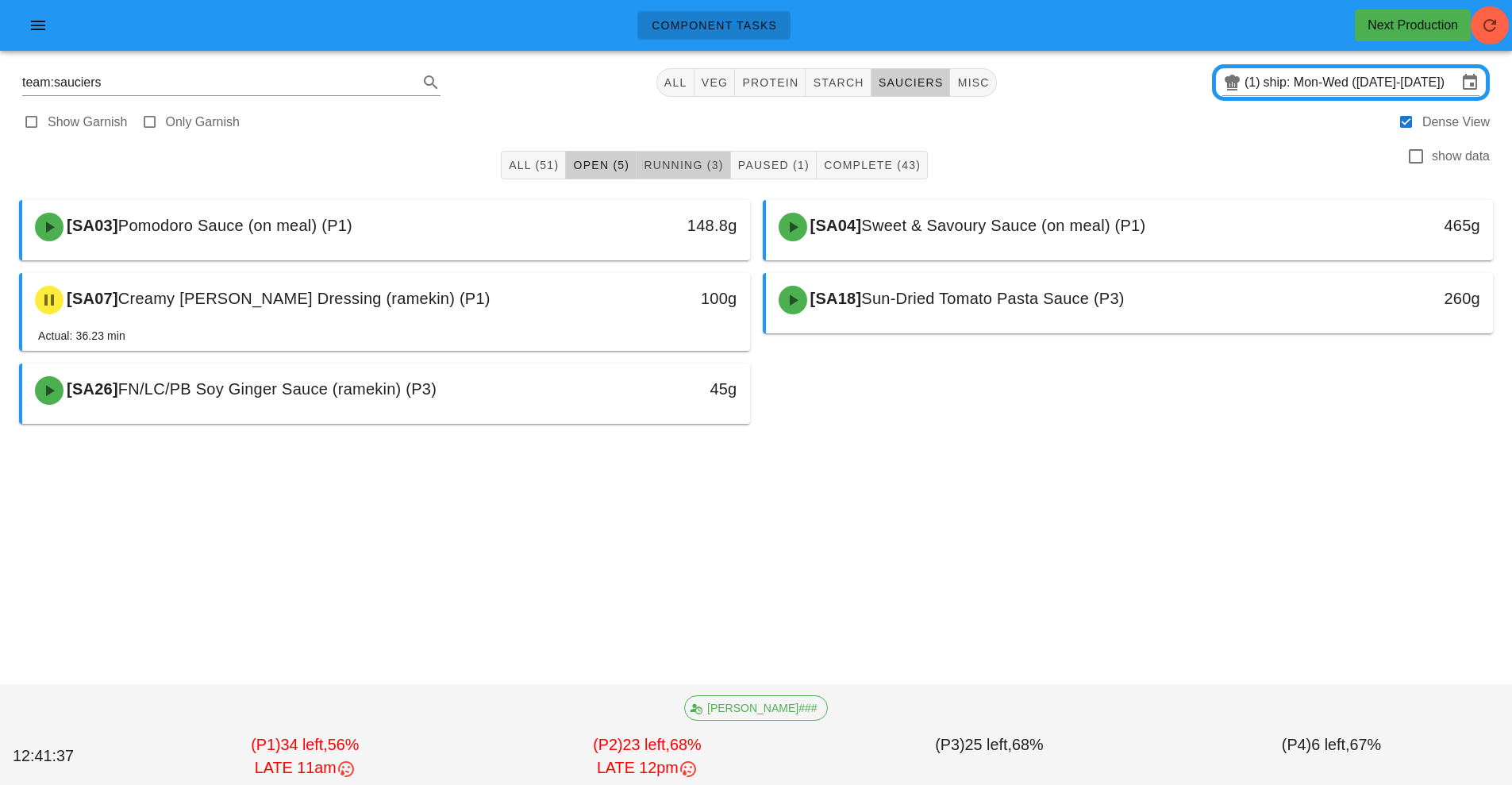
click at [683, 161] on span "Running (3)" at bounding box center [683, 165] width 80 height 12
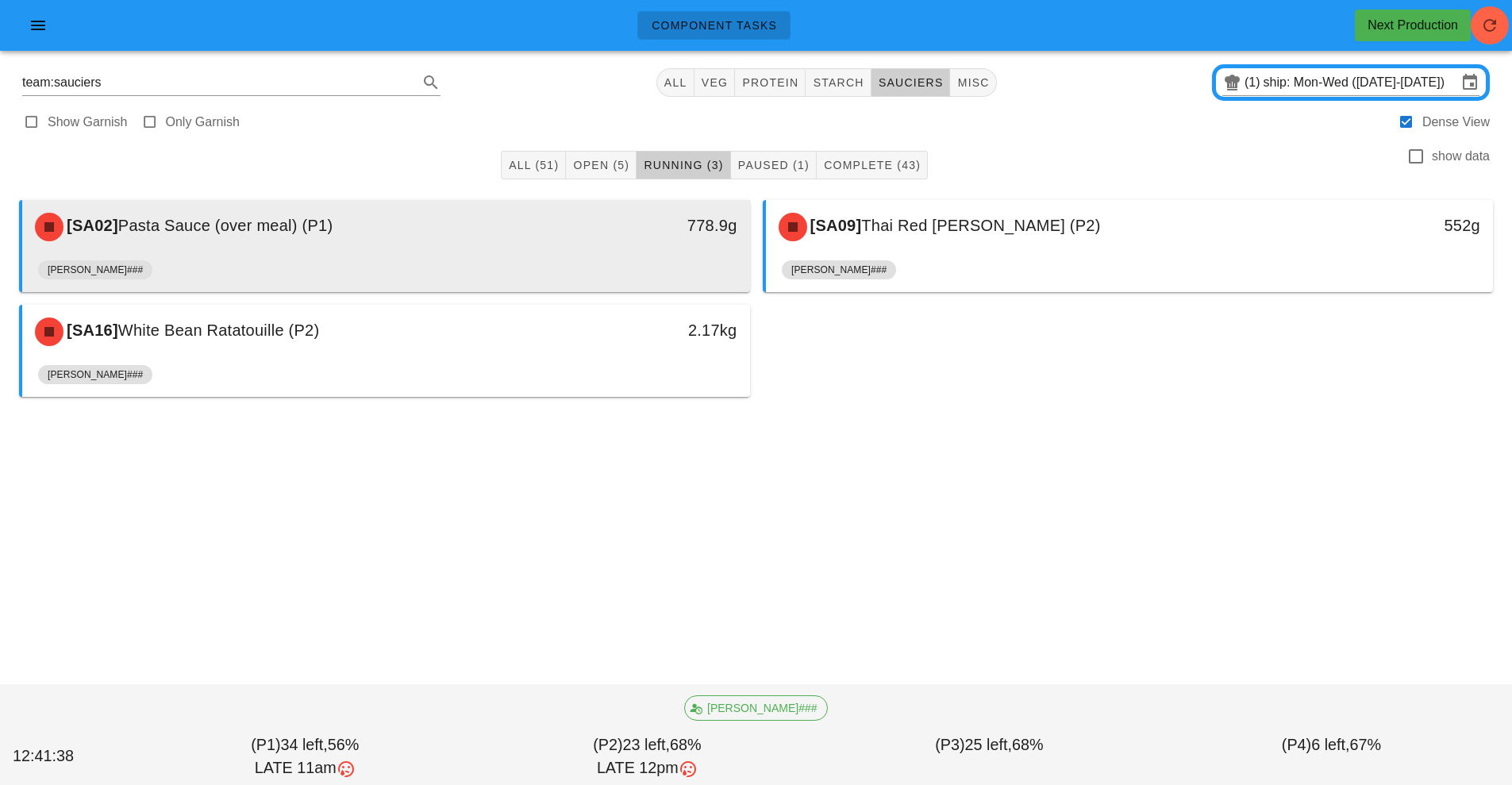
click at [537, 255] on div "[PERSON_NAME]###" at bounding box center [385, 273] width 696 height 38
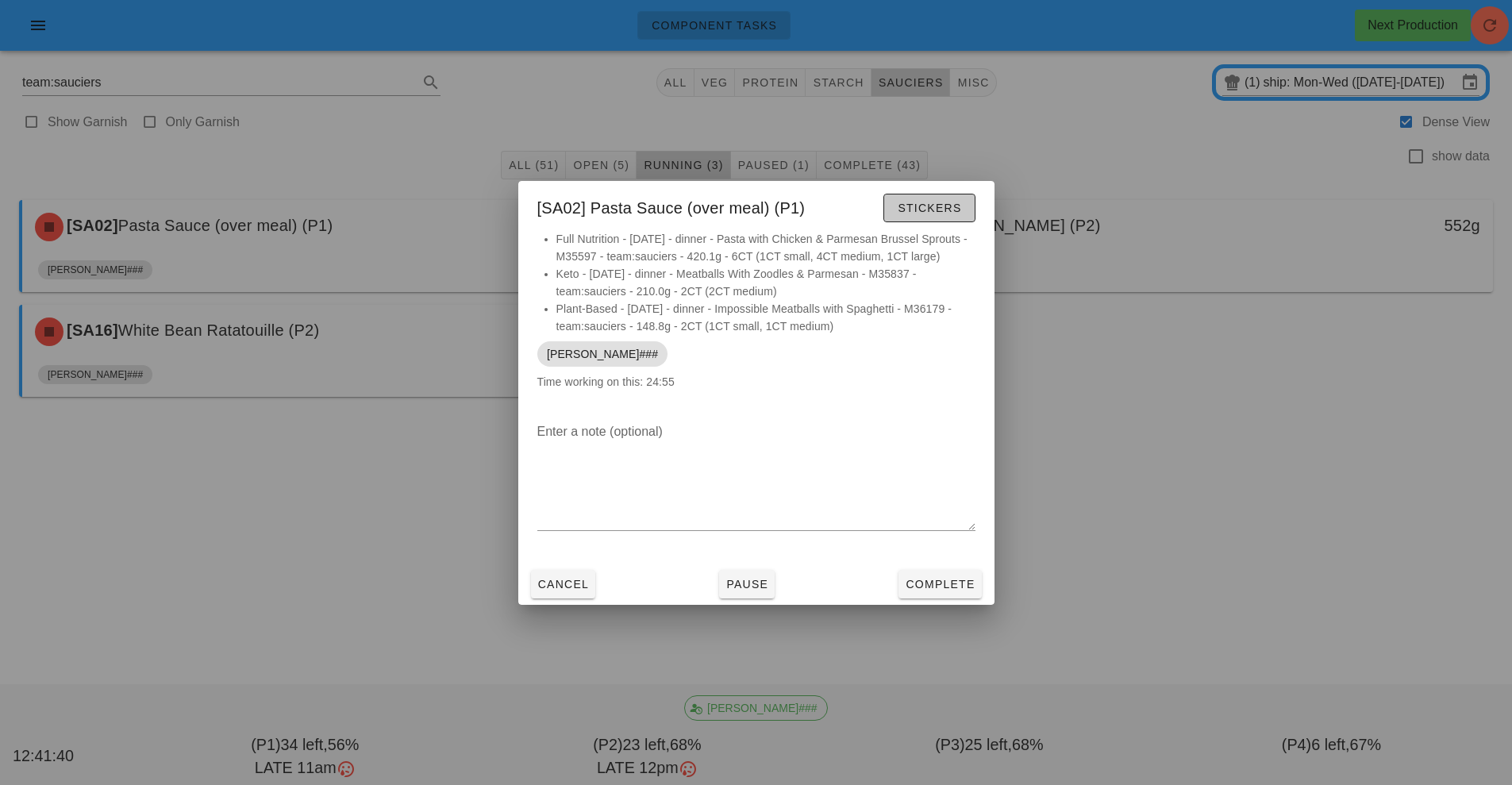
click at [928, 210] on button "Stickers" at bounding box center [929, 208] width 91 height 28
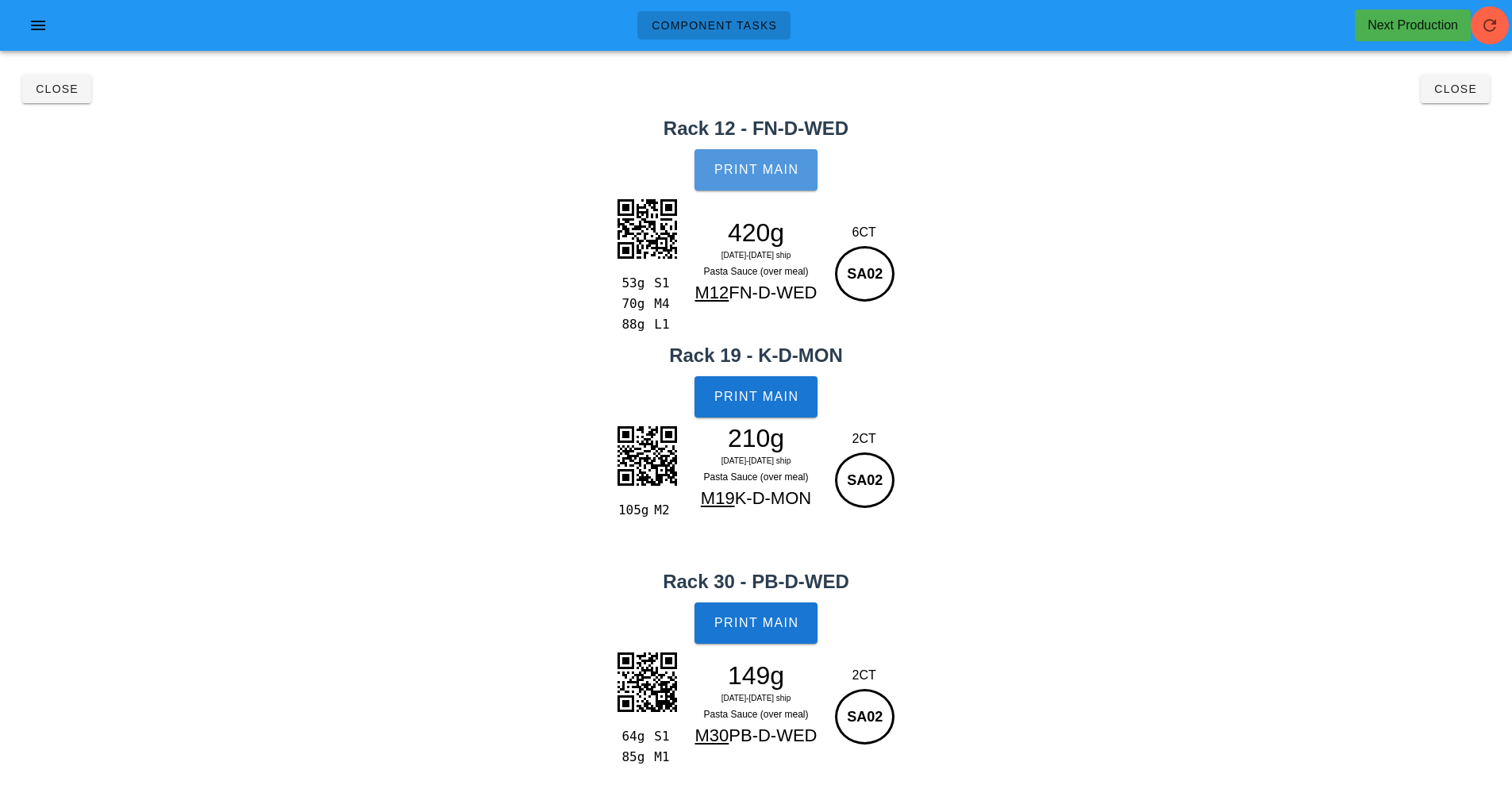
click at [756, 169] on span "Print Main" at bounding box center [756, 170] width 85 height 14
click at [755, 394] on span "Print Main" at bounding box center [756, 397] width 85 height 14
click at [778, 611] on button "Print Main" at bounding box center [755, 623] width 122 height 41
click at [51, 101] on button "Close" at bounding box center [56, 89] width 69 height 28
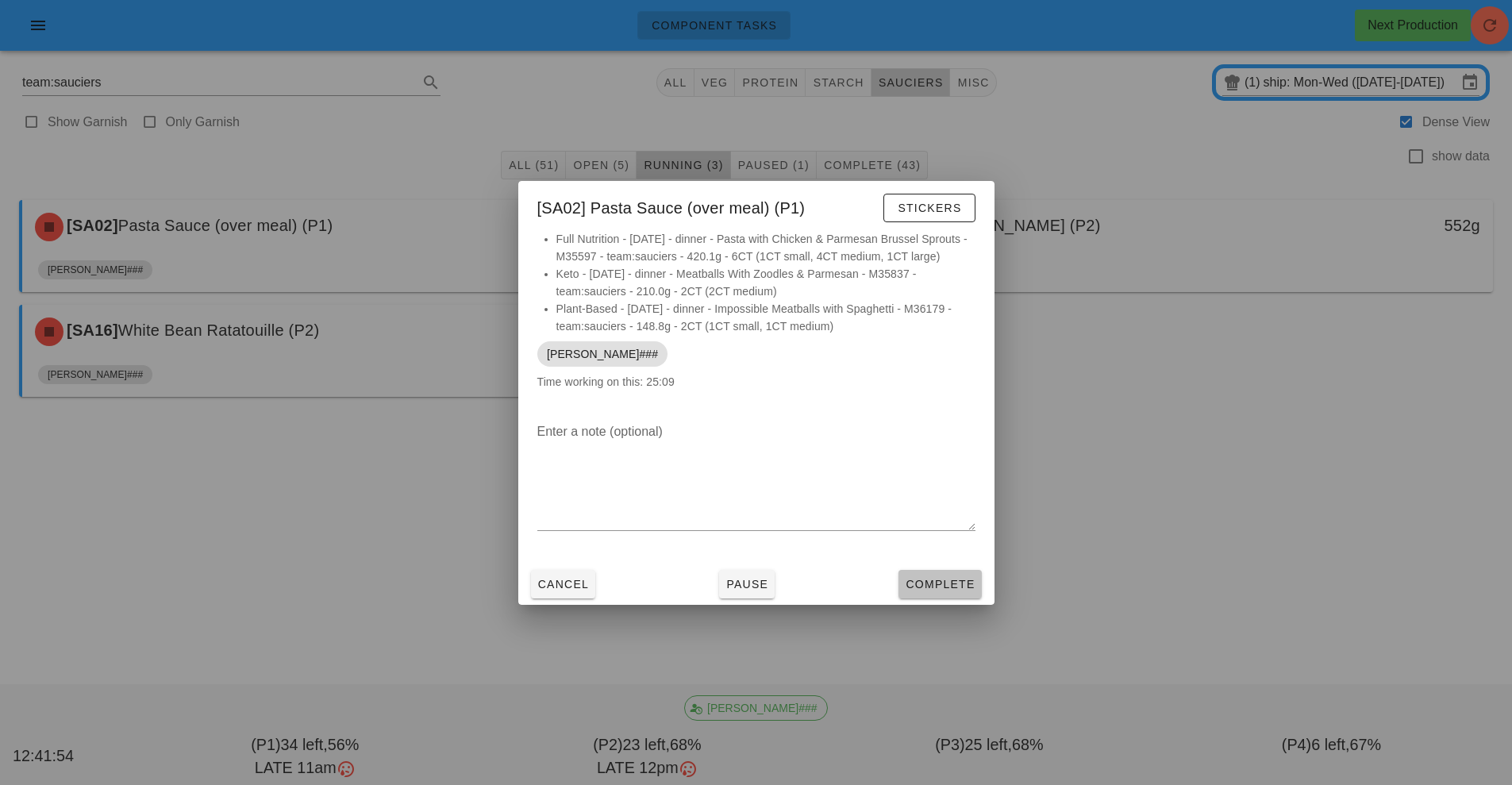
click at [952, 591] on span "Complete" at bounding box center [939, 584] width 69 height 12
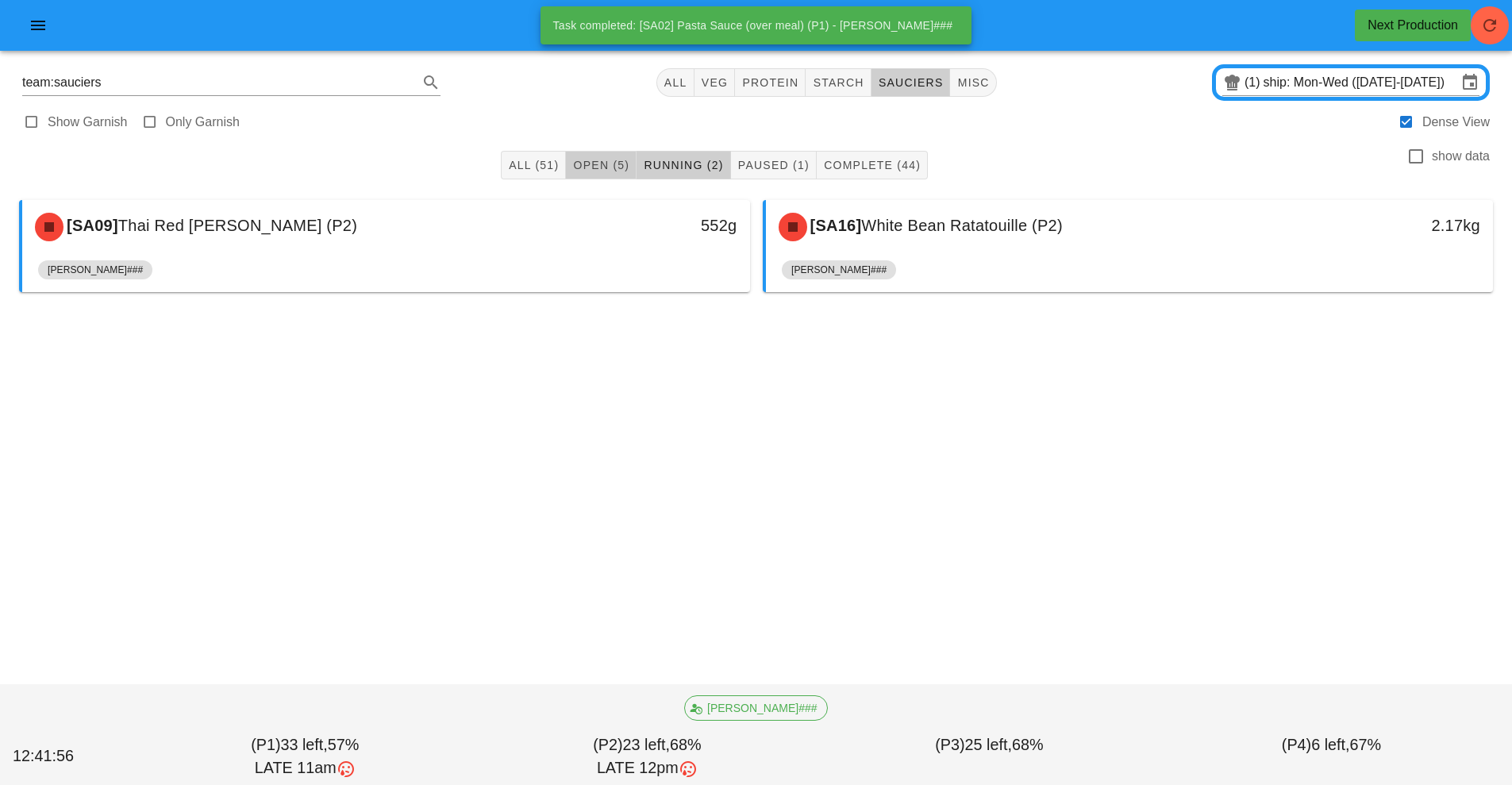
click at [599, 152] on button "Open (5)" at bounding box center [601, 165] width 70 height 28
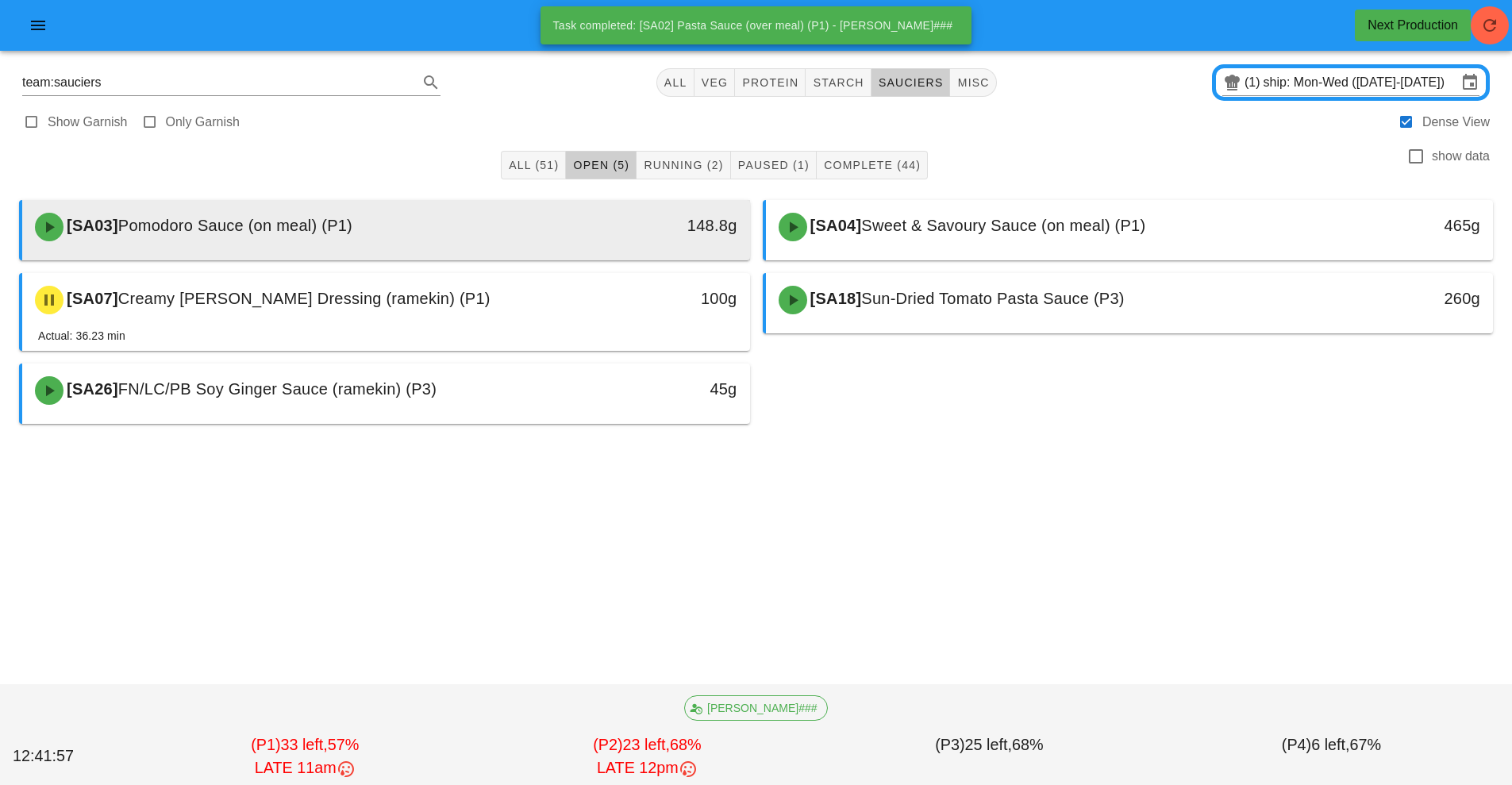
click at [488, 231] on div "[SA03] Pomodoro Sauce (on meal) (P1)" at bounding box center [296, 227] width 540 height 48
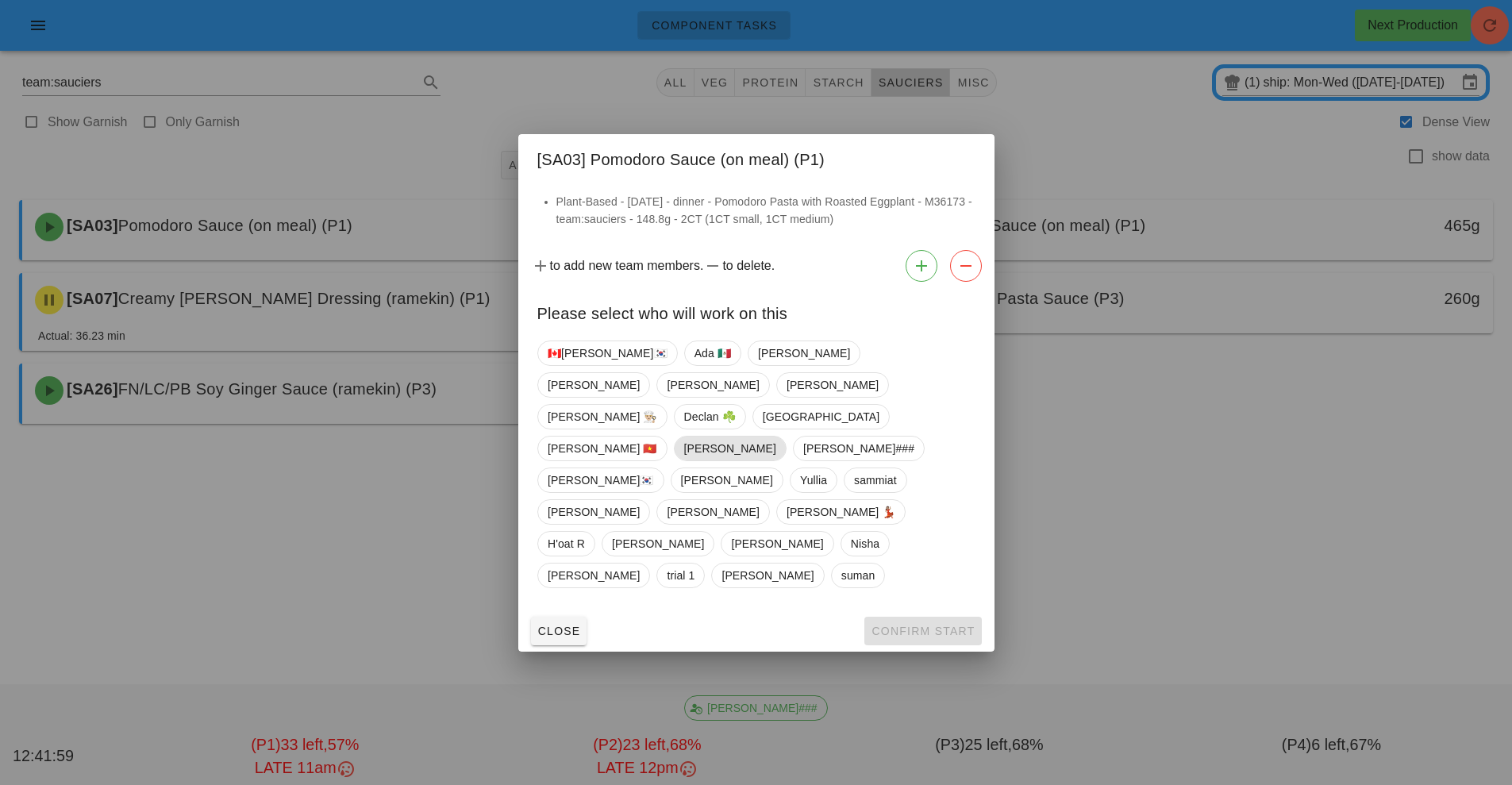
click at [775, 437] on span "[PERSON_NAME]" at bounding box center [729, 448] width 92 height 24
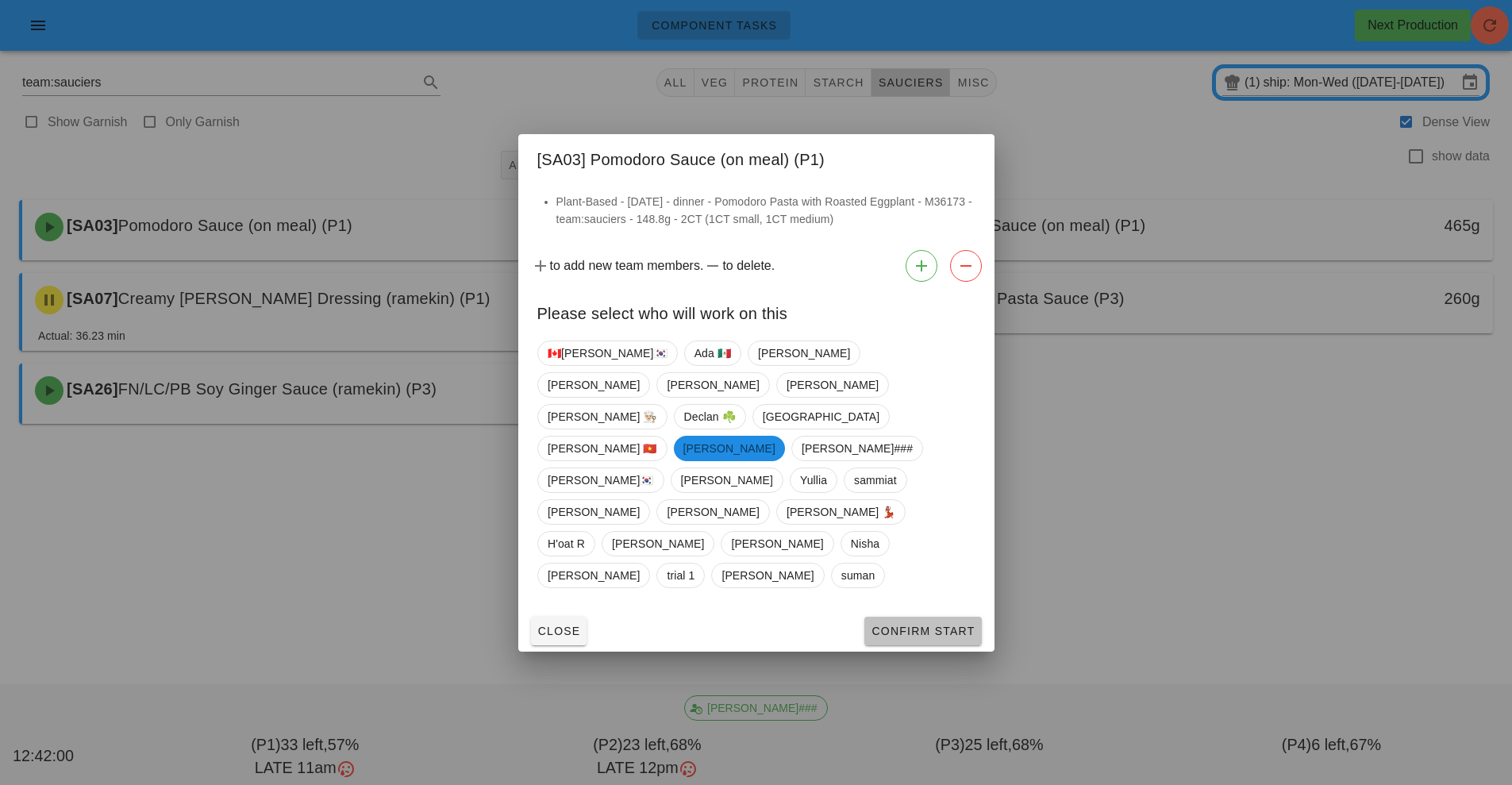
click at [924, 625] on span "Confirm Start" at bounding box center [923, 631] width 104 height 12
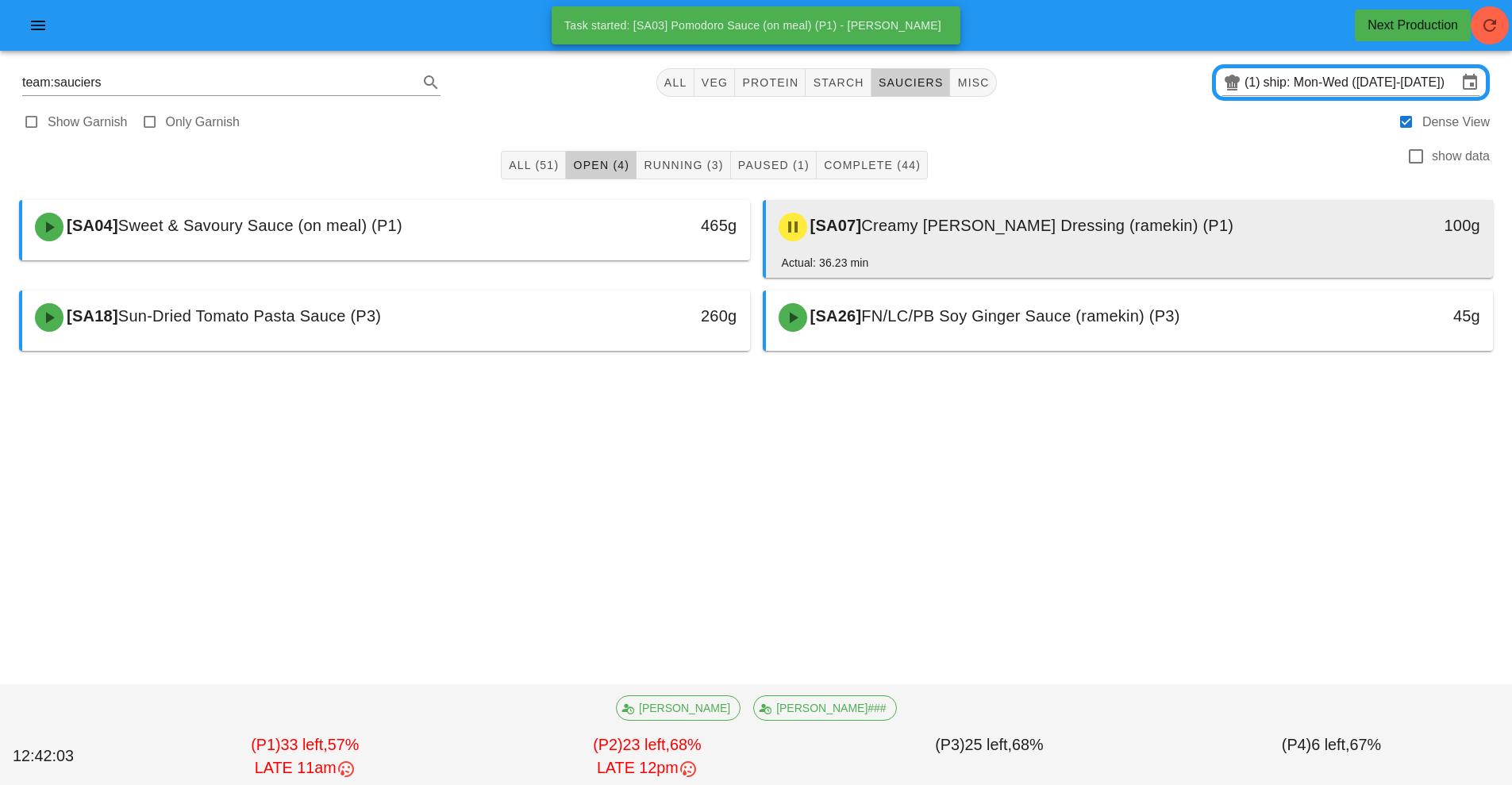
click at [920, 230] on span "Creamy [PERSON_NAME] Dressing (ramekin) (P1)" at bounding box center [1047, 225] width 372 height 18
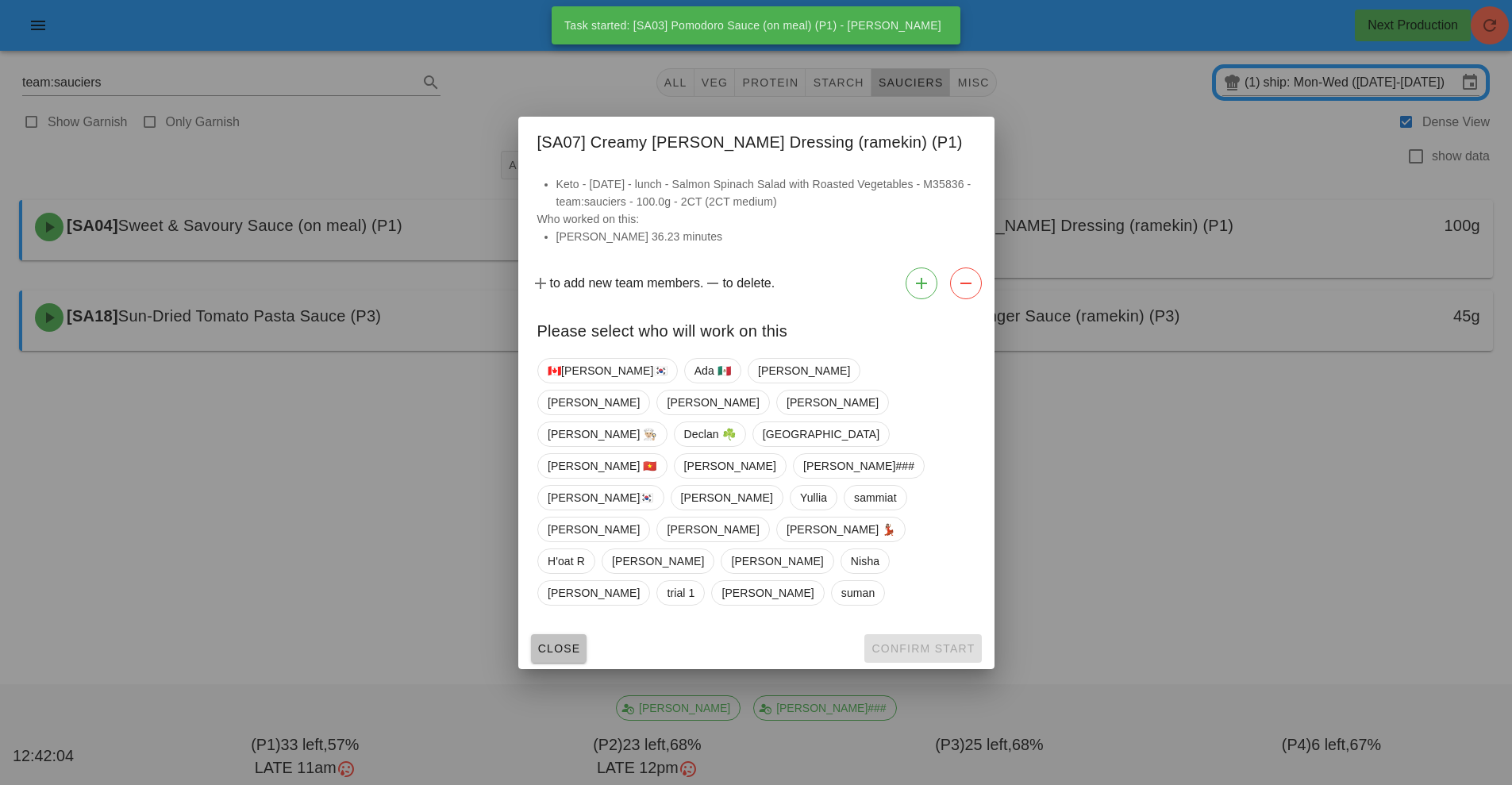
click at [571, 642] on span "Close" at bounding box center [559, 649] width 44 height 12
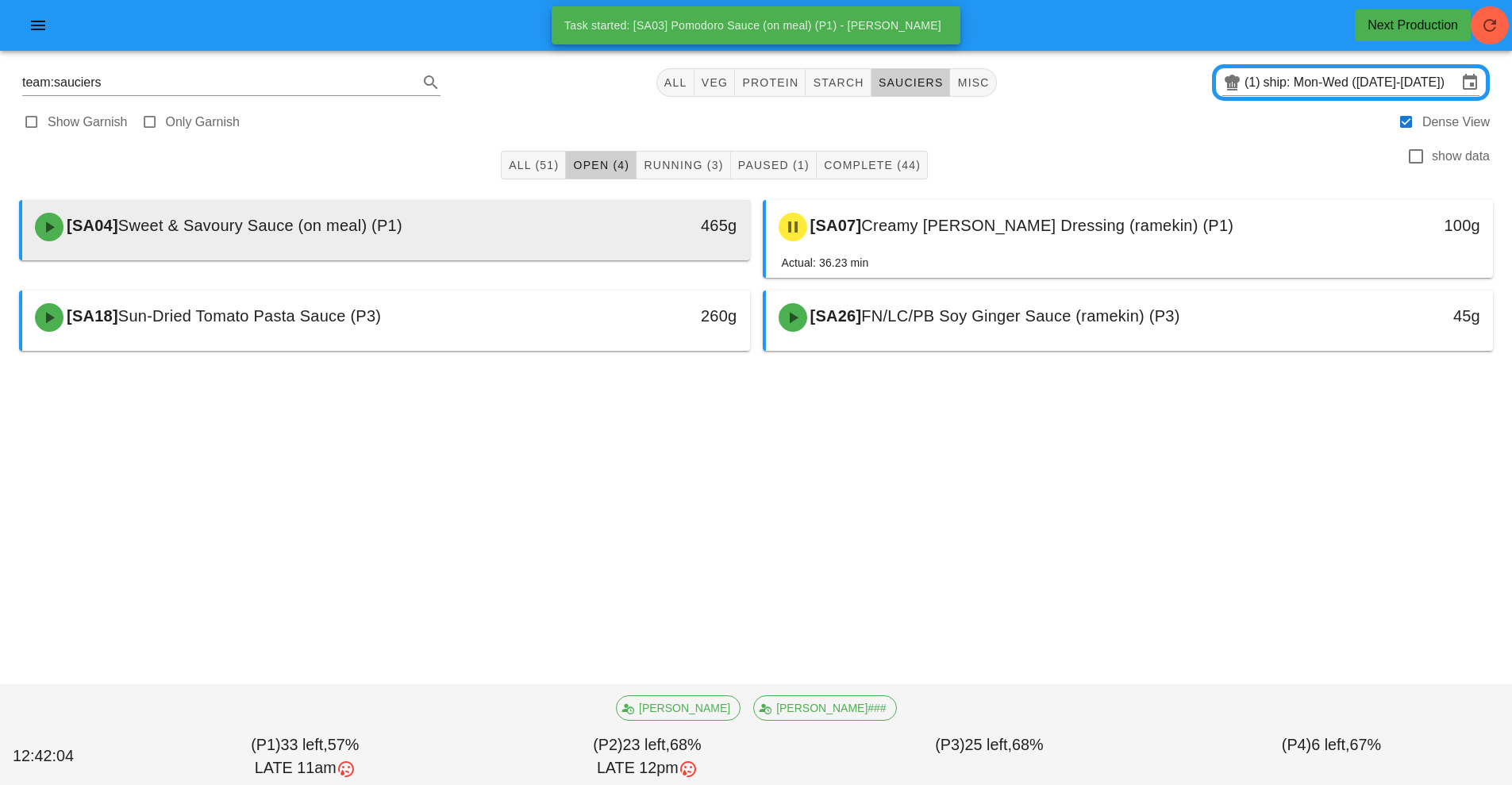
click at [425, 238] on div "[SA04] Sweet & Savoury Sauce (on meal) (P1)" at bounding box center [296, 227] width 540 height 48
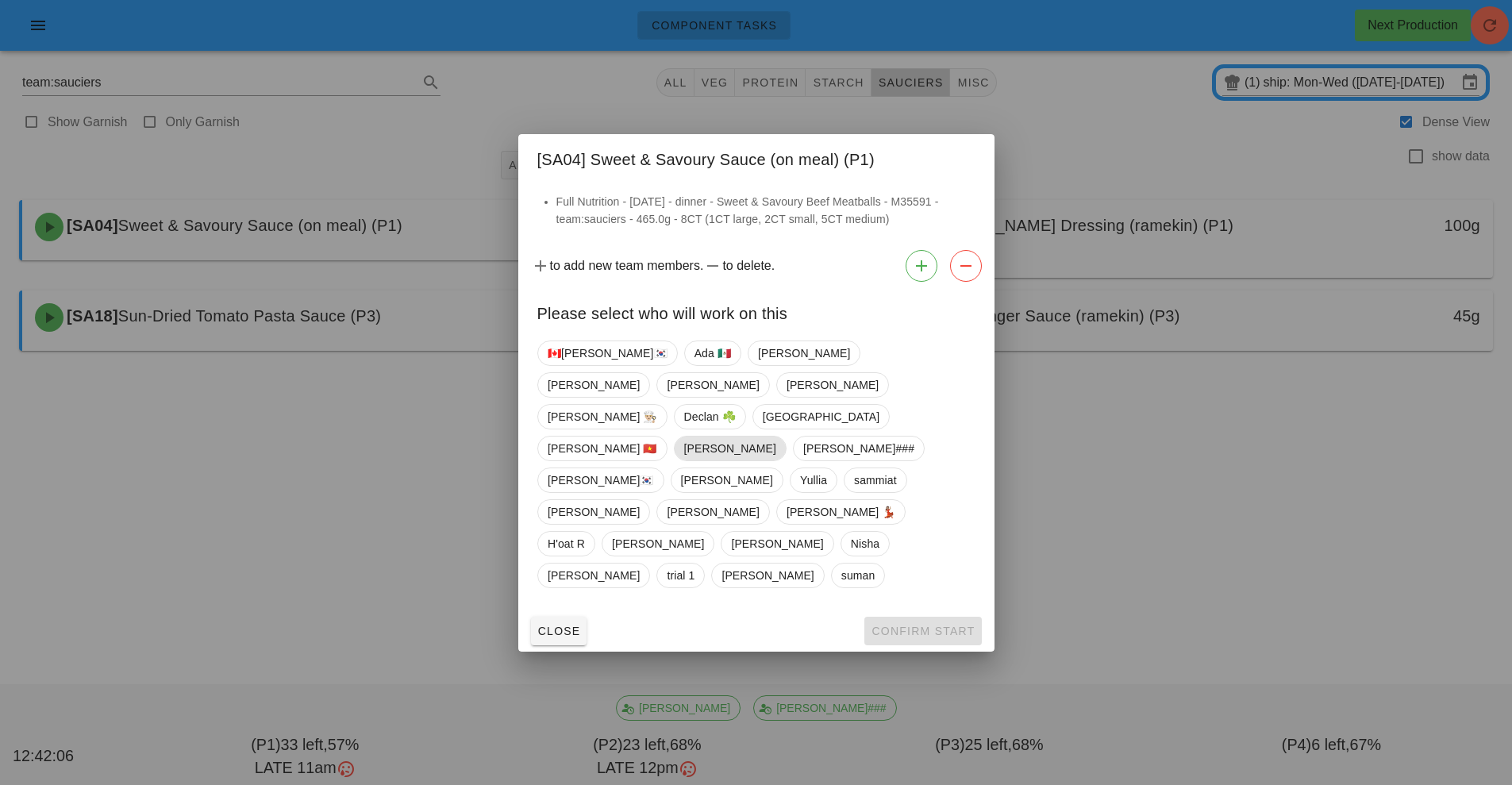
click at [775, 437] on span "[PERSON_NAME]" at bounding box center [729, 448] width 92 height 24
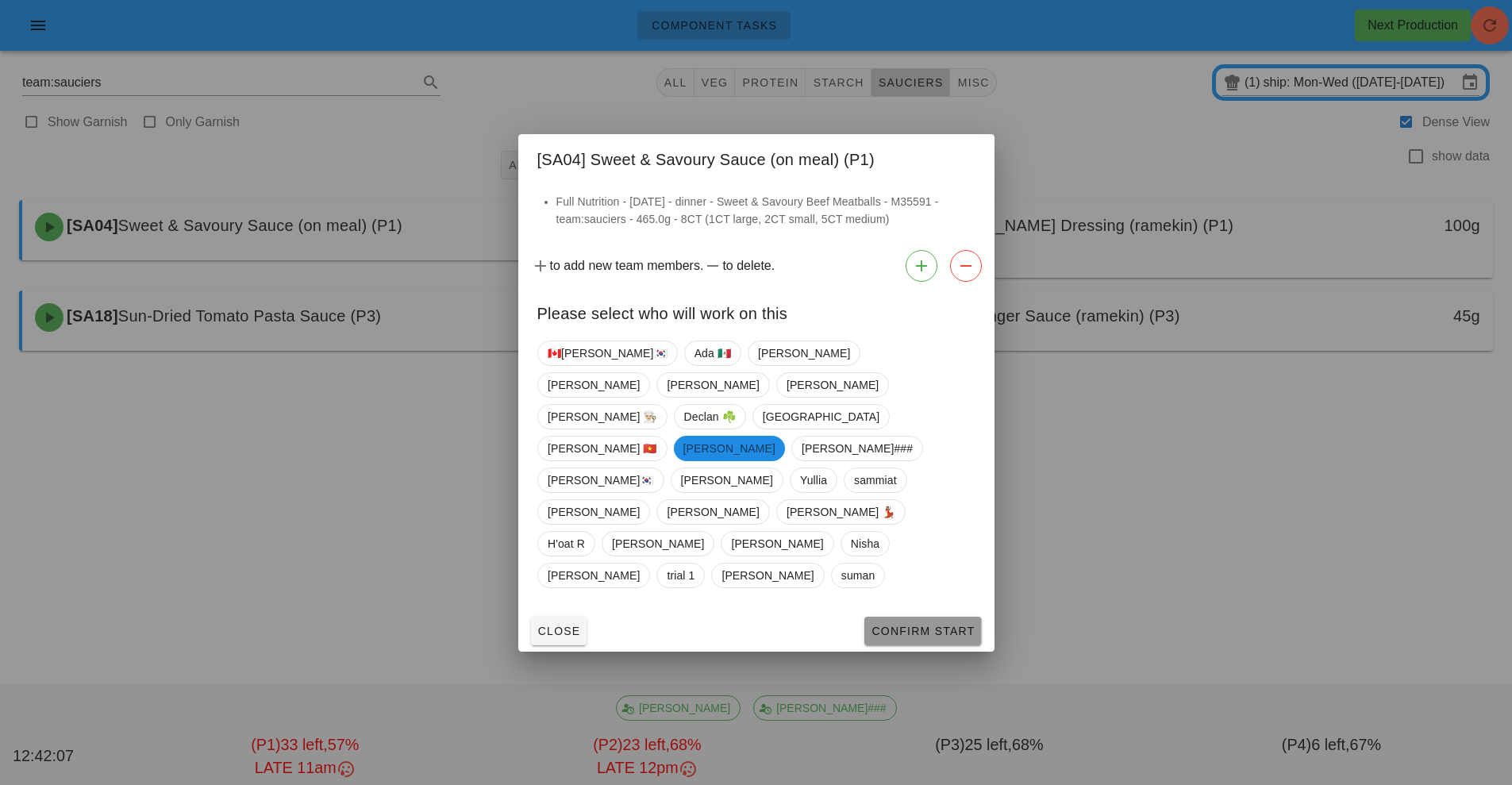
click at [917, 617] on button "Confirm Start" at bounding box center [922, 631] width 117 height 28
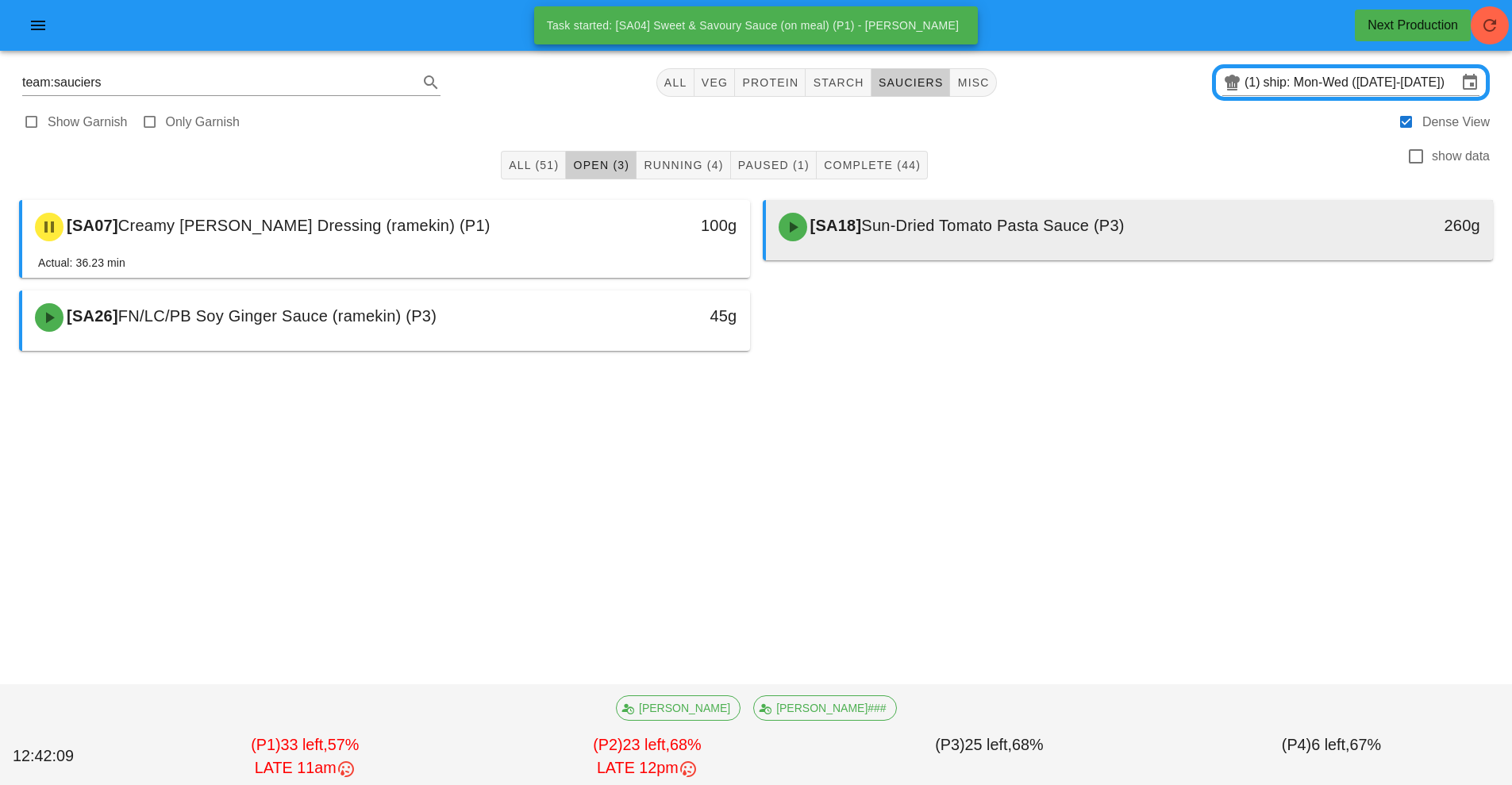
click at [934, 226] on span "Sun-Dried Tomato Pasta Sauce (P3)" at bounding box center [992, 225] width 263 height 18
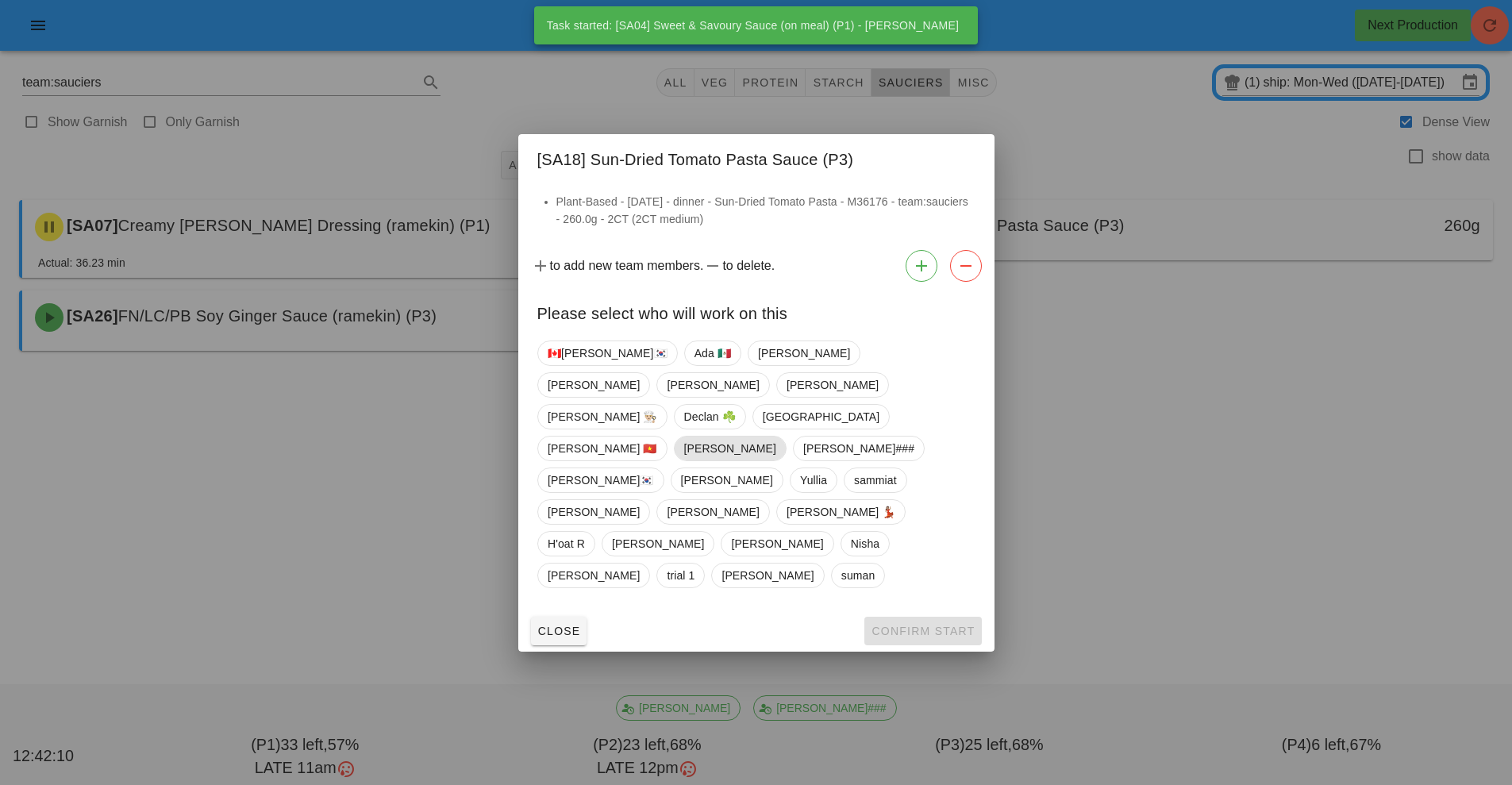
click at [775, 437] on span "[PERSON_NAME]" at bounding box center [729, 448] width 92 height 24
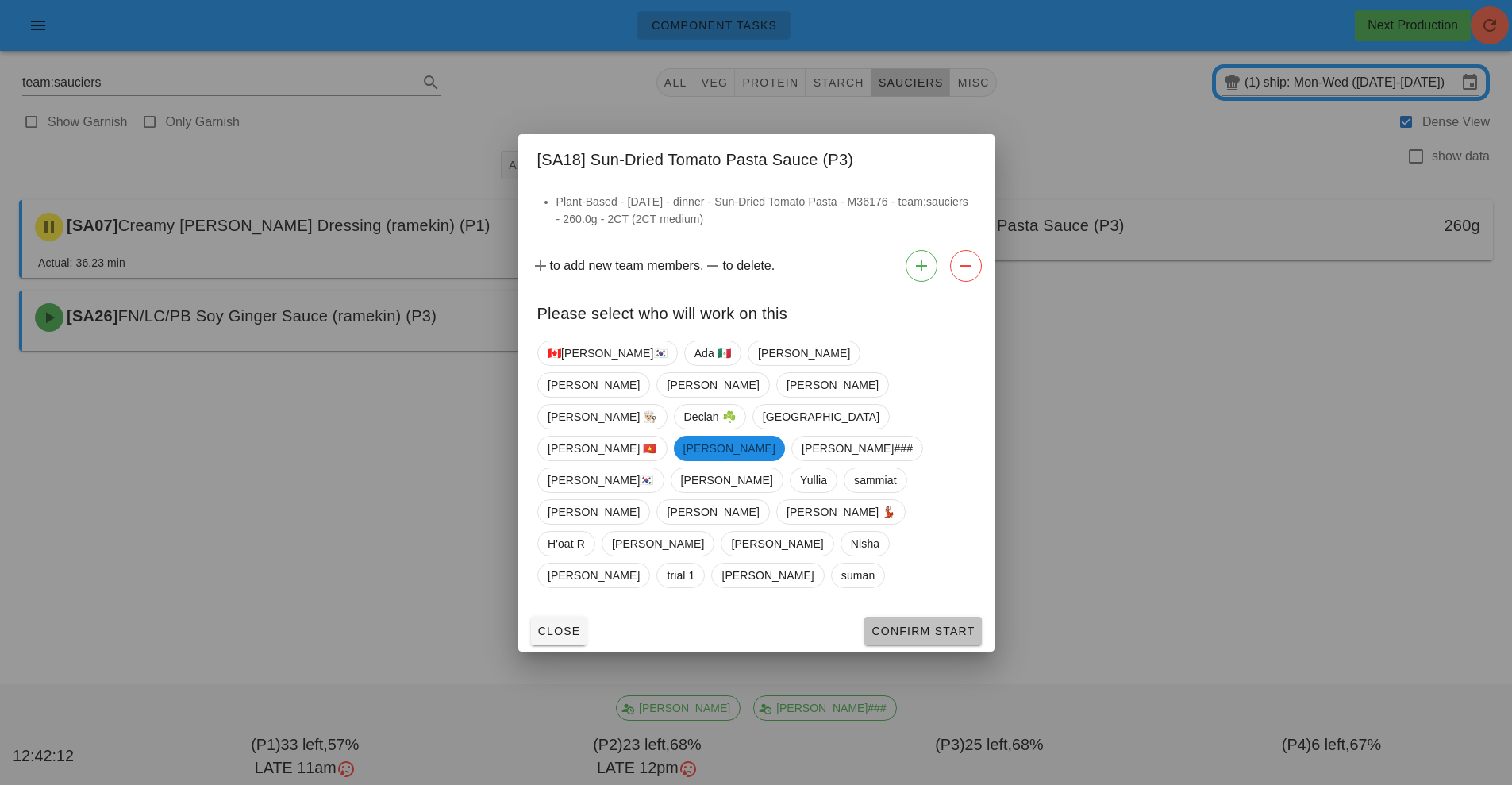
click at [938, 625] on span "Confirm Start" at bounding box center [923, 631] width 104 height 12
